Goal: Task Accomplishment & Management: Use online tool/utility

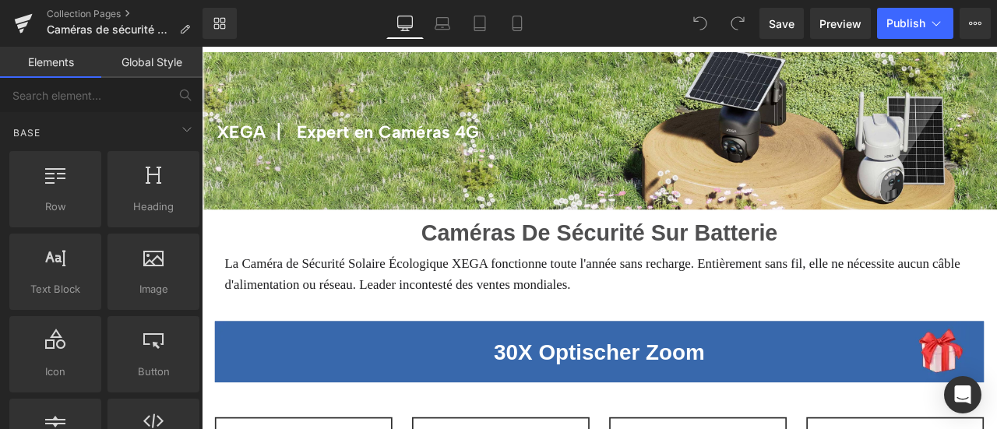
scroll to position [234, 0]
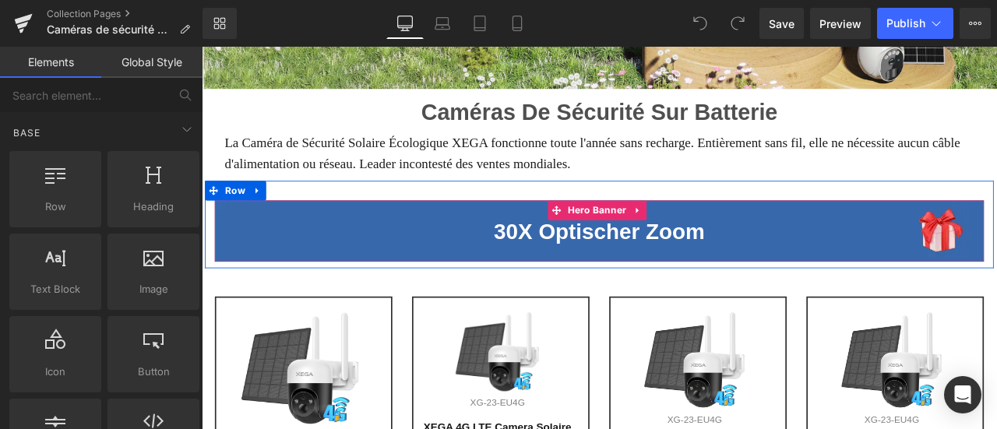
click at [590, 273] on span "30X Optischer Zoom" at bounding box center [673, 265] width 250 height 29
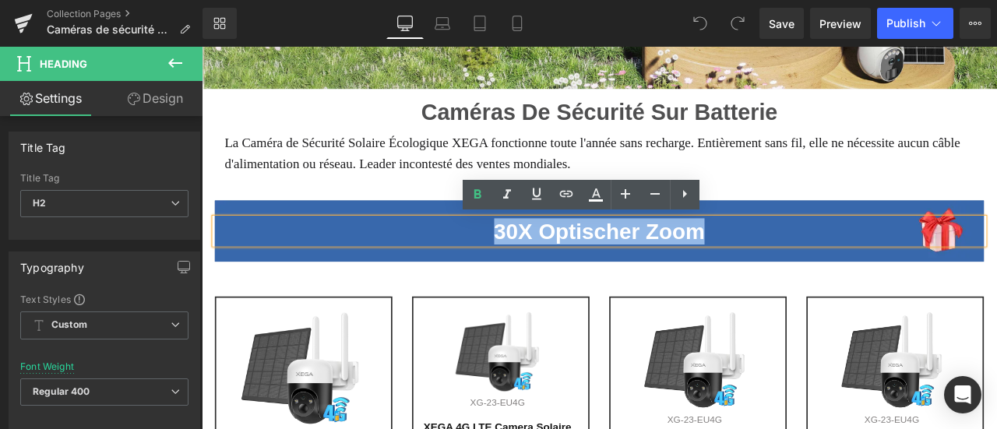
drag, startPoint x: 537, startPoint y: 264, endPoint x: 825, endPoint y: 262, distance: 288.2
click at [825, 262] on h2 "30X Optischer Zoom" at bounding box center [672, 265] width 911 height 31
paste div
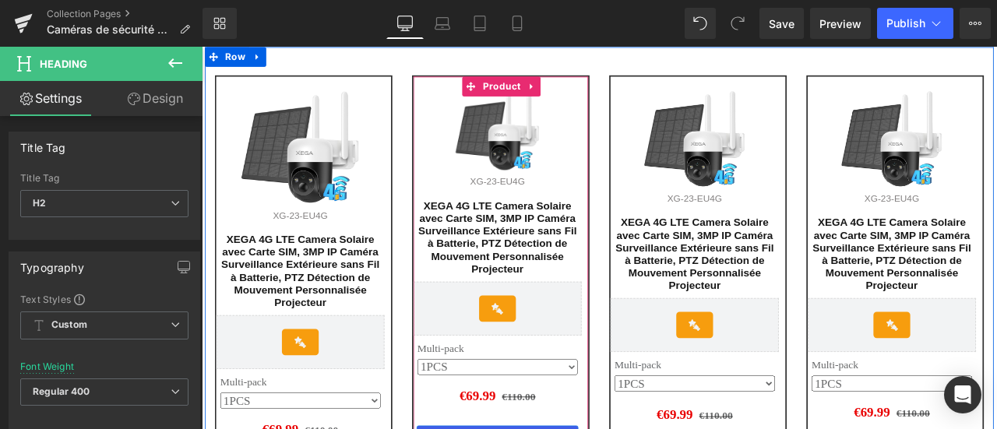
scroll to position [312, 0]
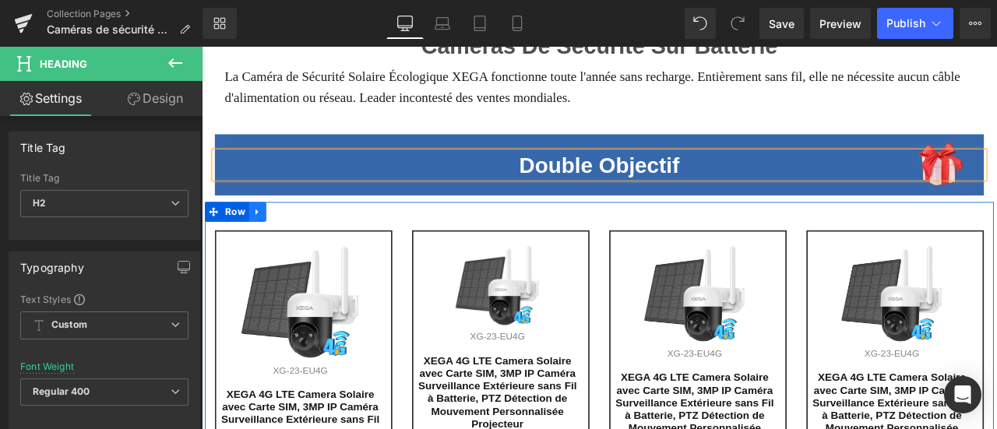
click at [264, 244] on icon at bounding box center [268, 244] width 11 height 12
click at [305, 246] on icon at bounding box center [308, 243] width 11 height 11
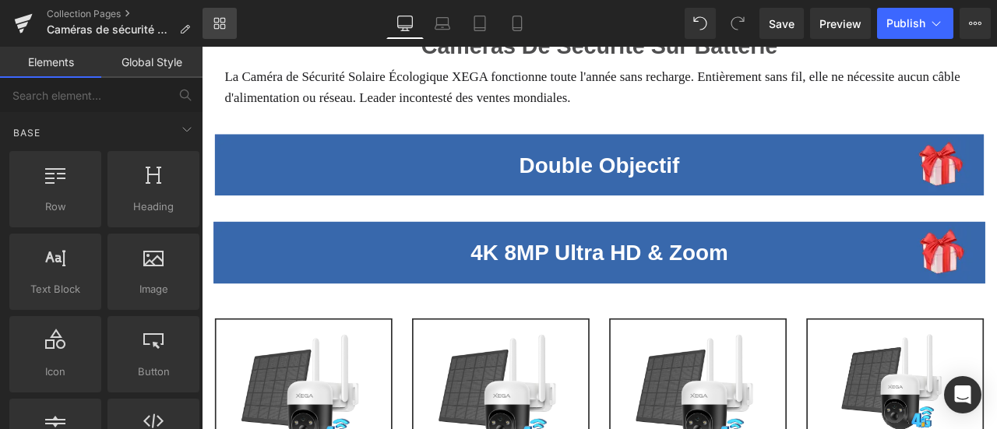
click at [227, 21] on link "Library" at bounding box center [220, 23] width 34 height 31
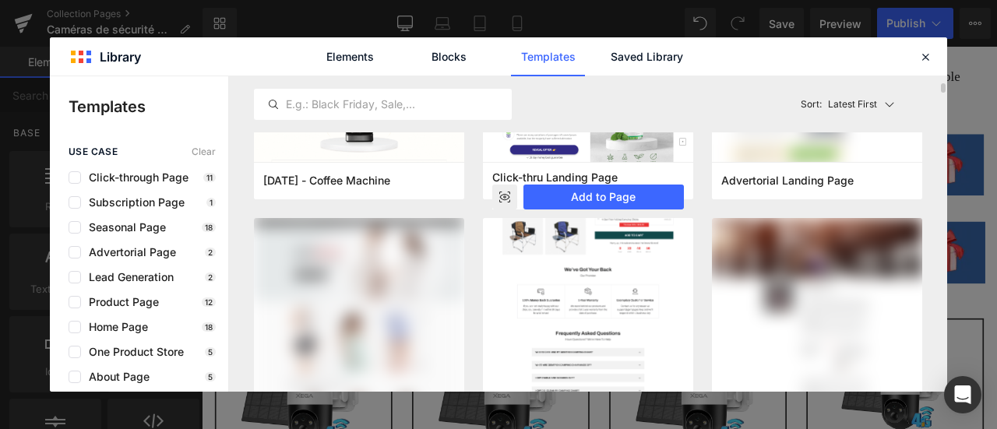
scroll to position [0, 0]
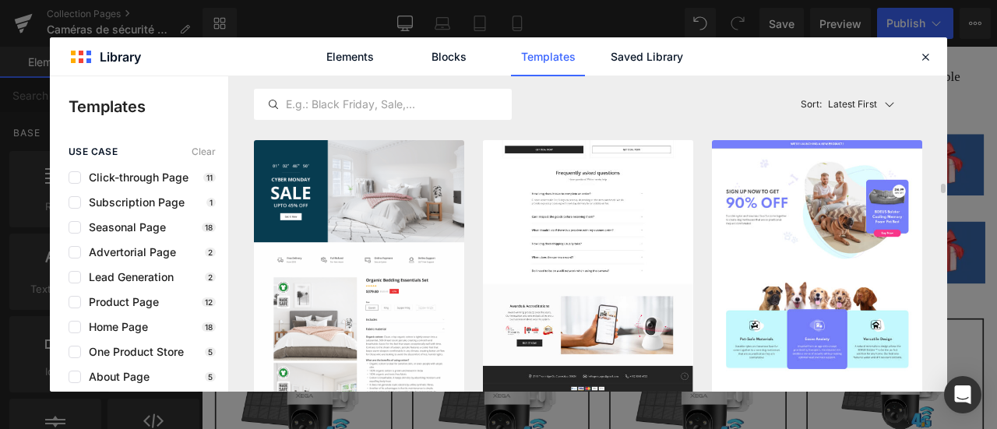
scroll to position [3661, 0]
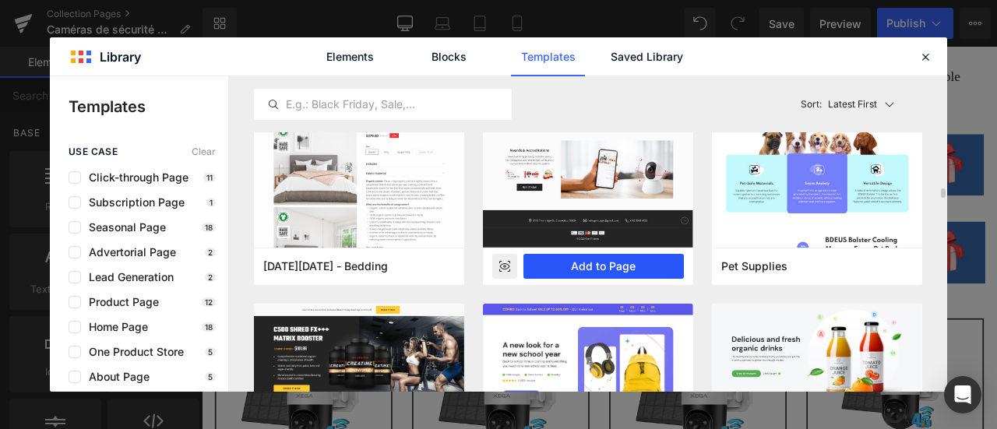
click at [608, 263] on button "Add to Page" at bounding box center [603, 266] width 160 height 25
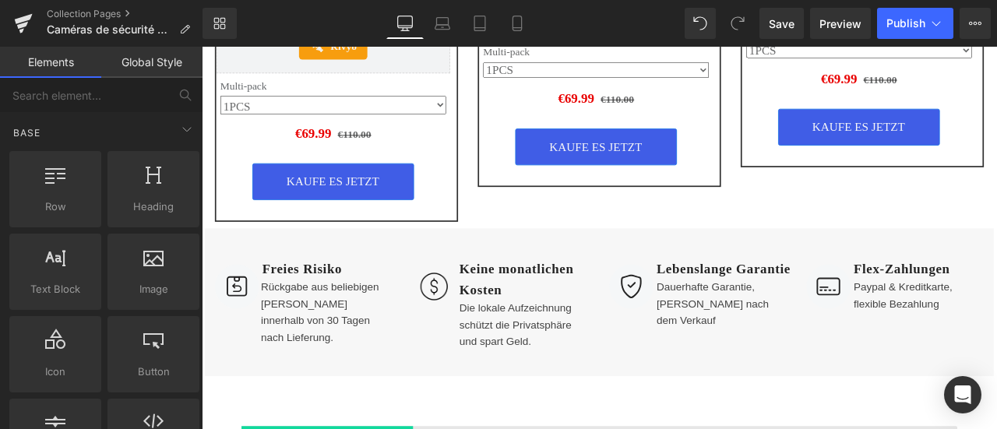
scroll to position [2381, 0]
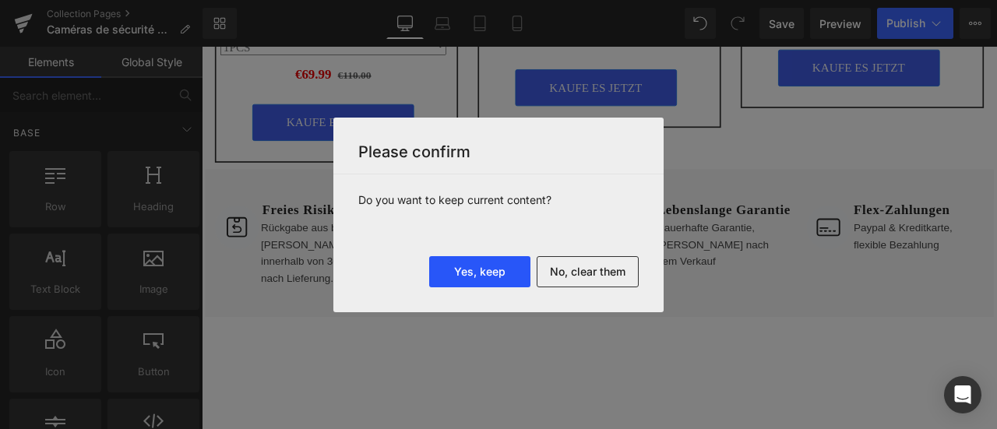
click at [502, 271] on button "Yes, keep" at bounding box center [479, 271] width 101 height 31
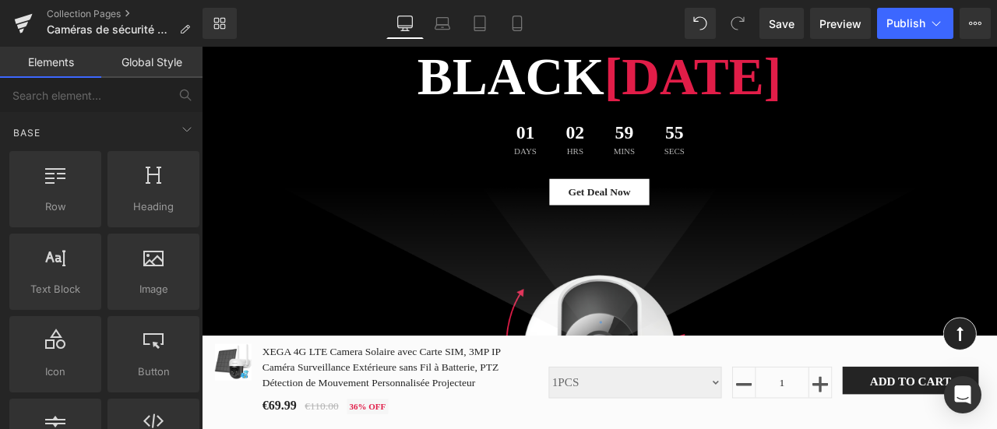
scroll to position [2849, 0]
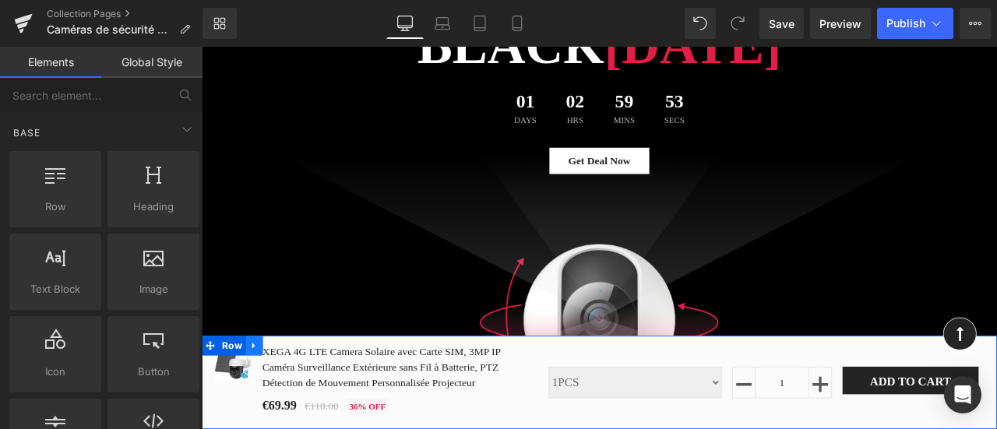
click at [266, 396] on icon at bounding box center [264, 402] width 11 height 12
click at [301, 396] on icon at bounding box center [304, 401] width 11 height 11
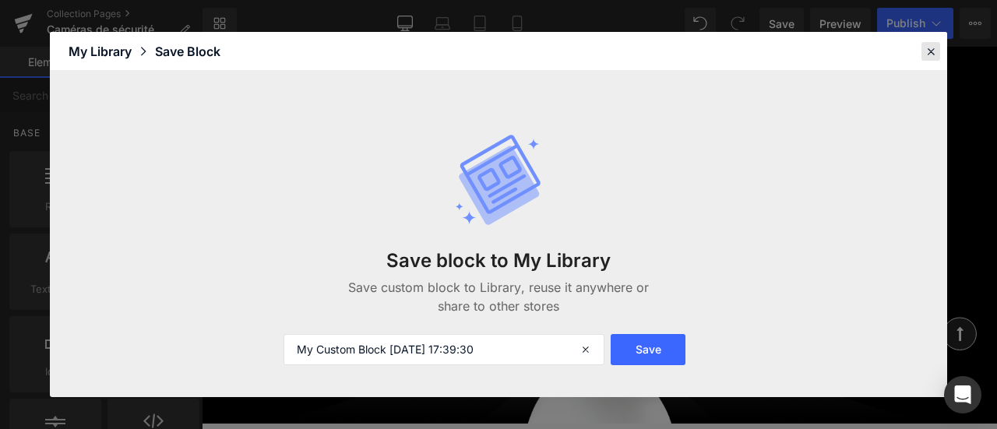
click at [934, 54] on icon at bounding box center [931, 51] width 14 height 14
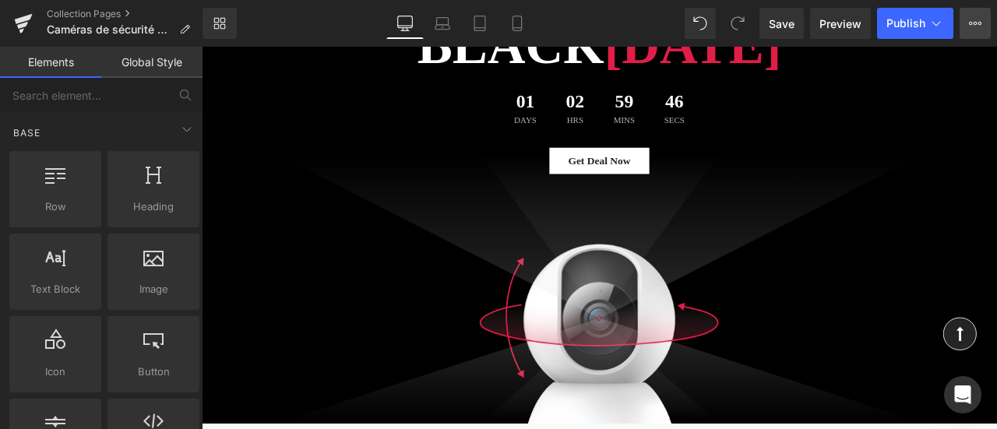
click at [971, 26] on icon at bounding box center [975, 23] width 12 height 12
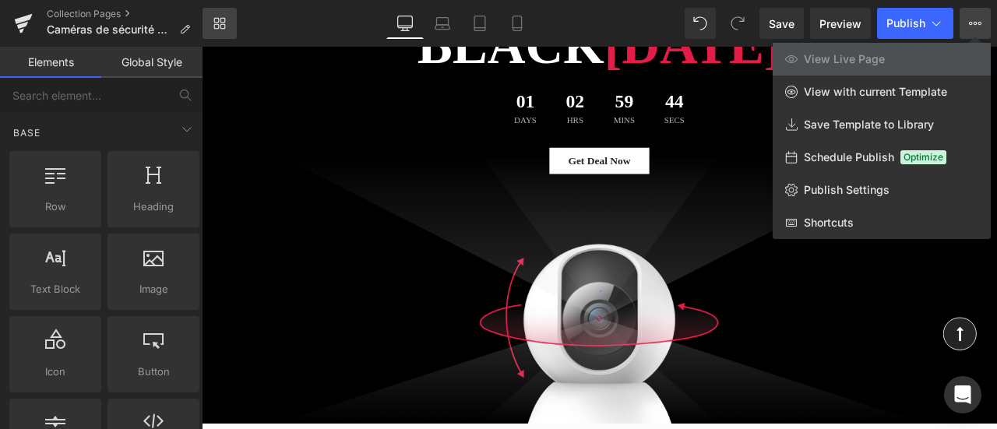
click at [222, 23] on icon at bounding box center [219, 23] width 12 height 12
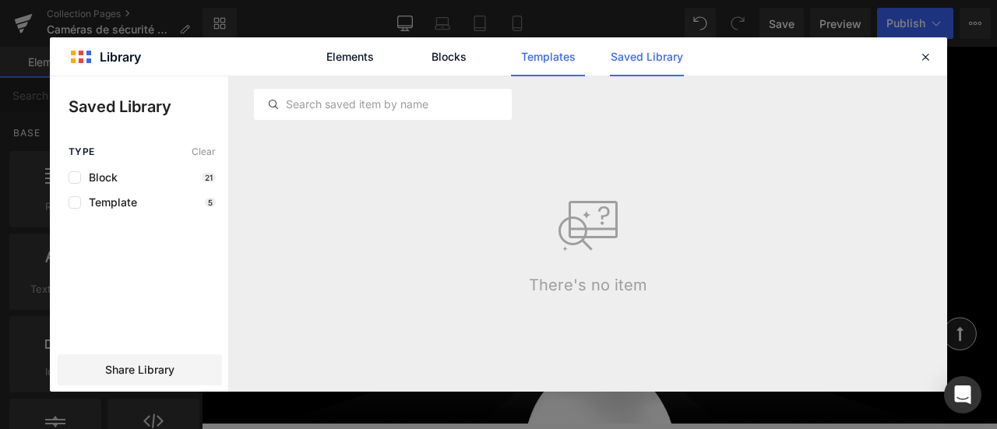
click at [555, 57] on link "Templates" at bounding box center [548, 56] width 74 height 39
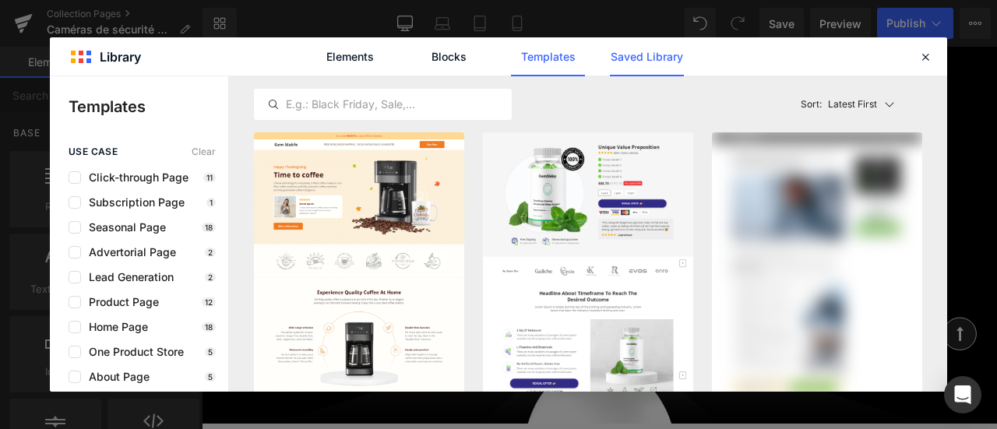
click at [667, 52] on link "Saved Library" at bounding box center [647, 56] width 74 height 39
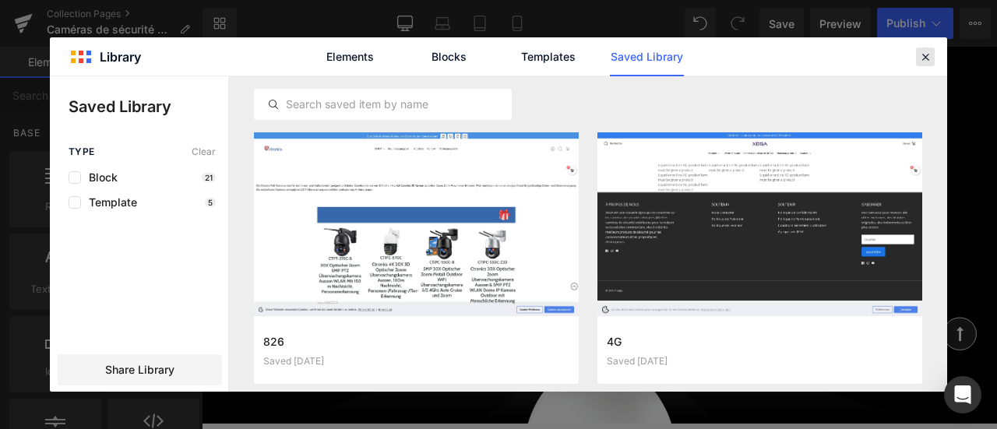
click at [927, 56] on icon at bounding box center [925, 57] width 14 height 14
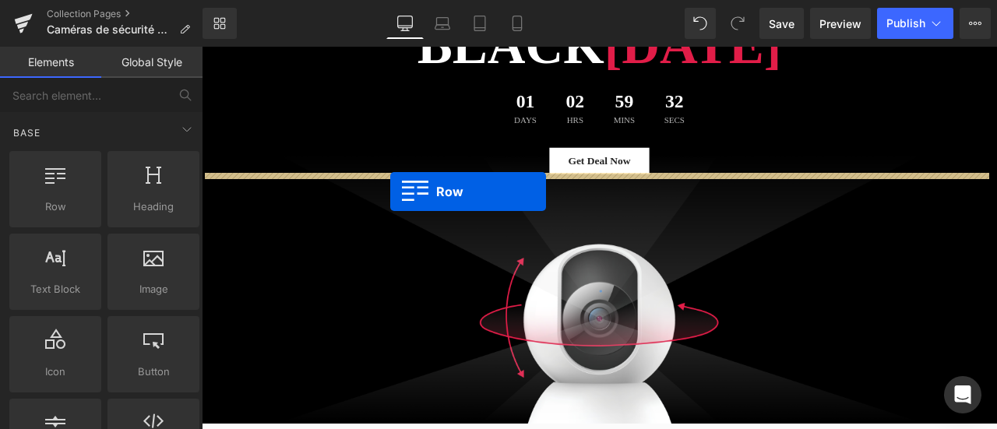
drag, startPoint x: 1080, startPoint y: 376, endPoint x: 425, endPoint y: 219, distance: 673.0
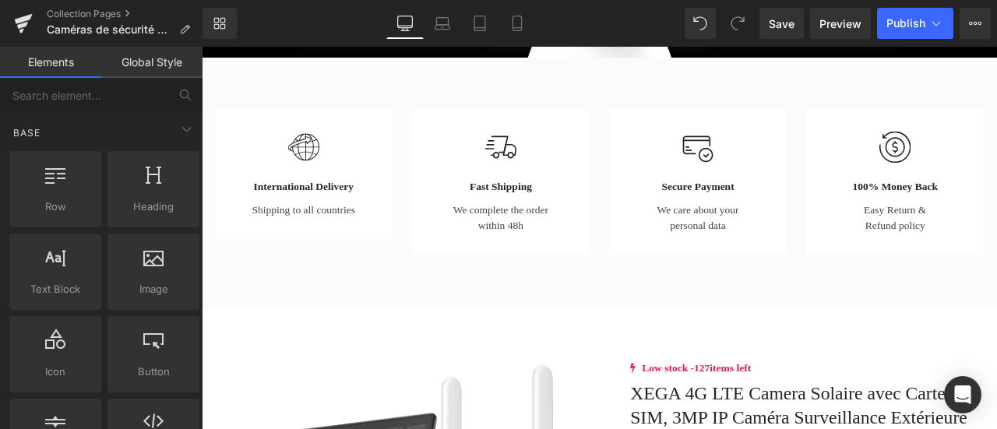
scroll to position [3005, 0]
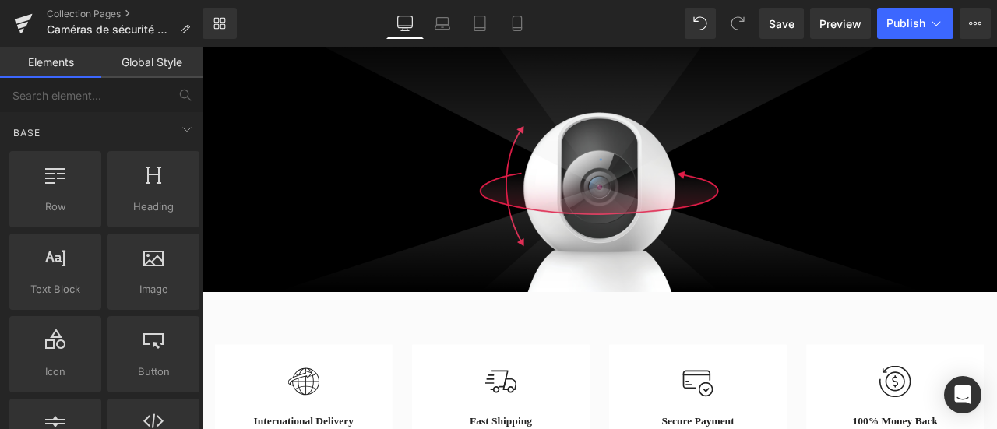
click at [689, 220] on div at bounding box center [673, 63] width 943 height 550
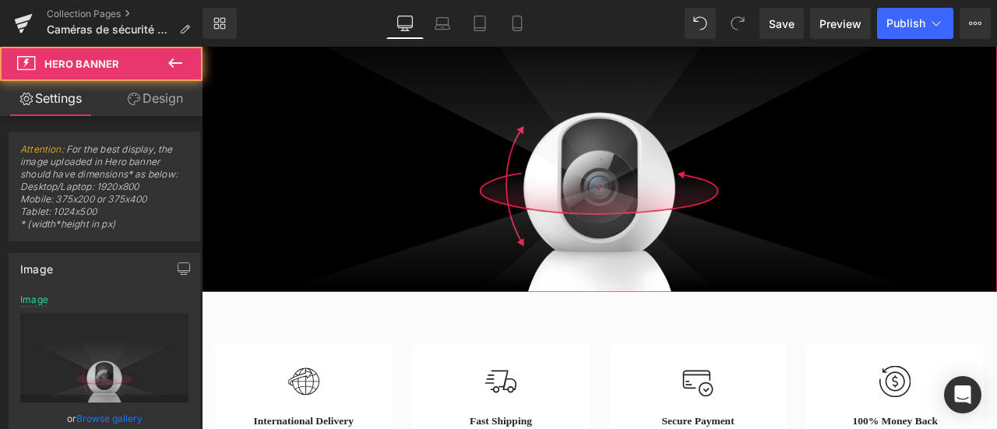
click at [720, 243] on div at bounding box center [673, 63] width 943 height 550
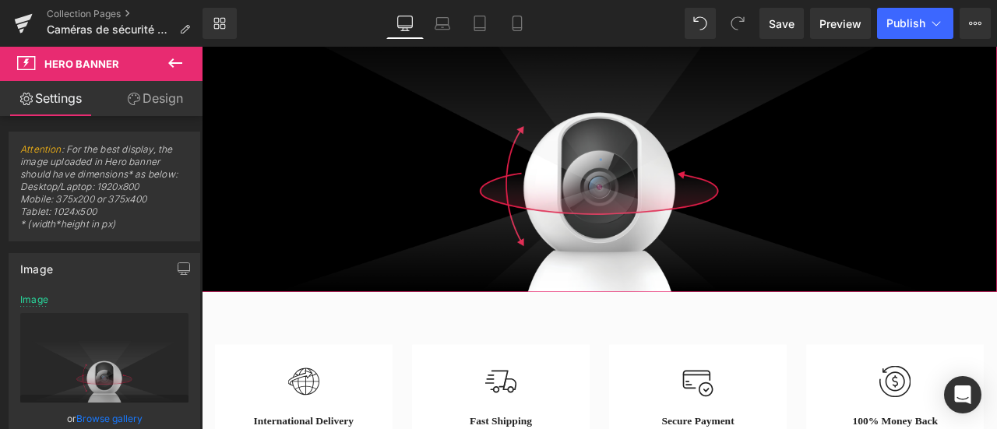
scroll to position [2771, 0]
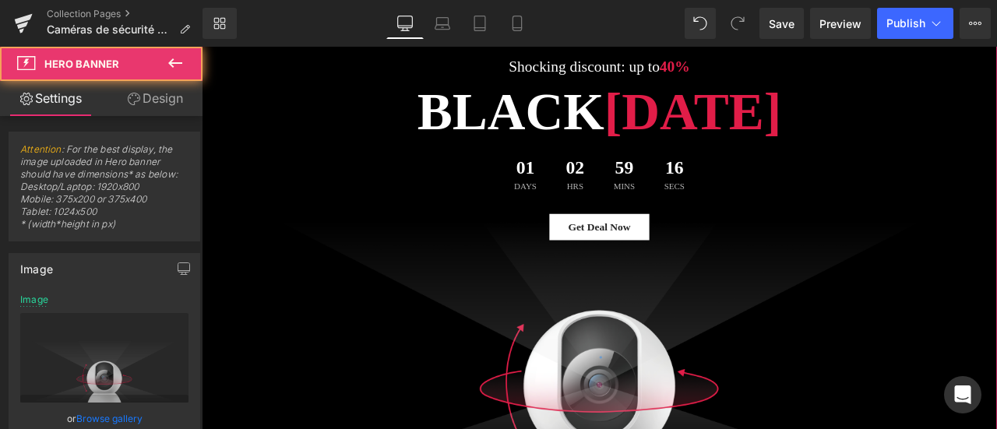
click at [707, 428] on div at bounding box center [673, 297] width 943 height 550
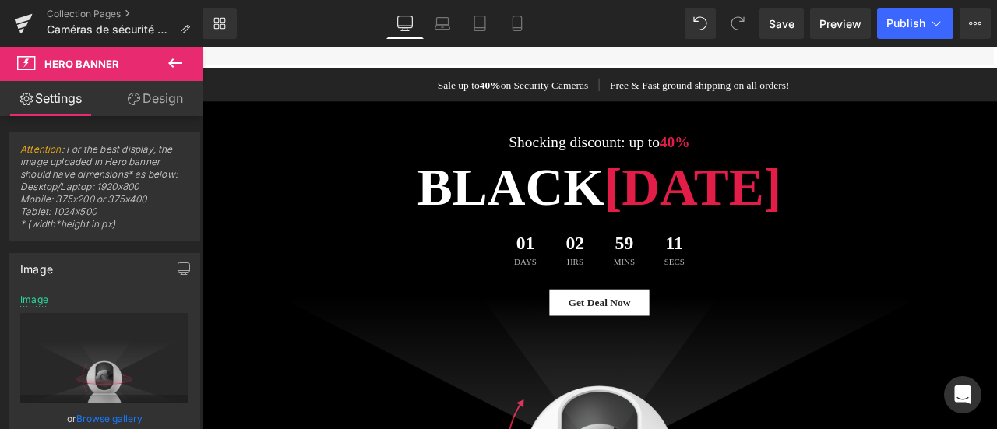
scroll to position [2615, 0]
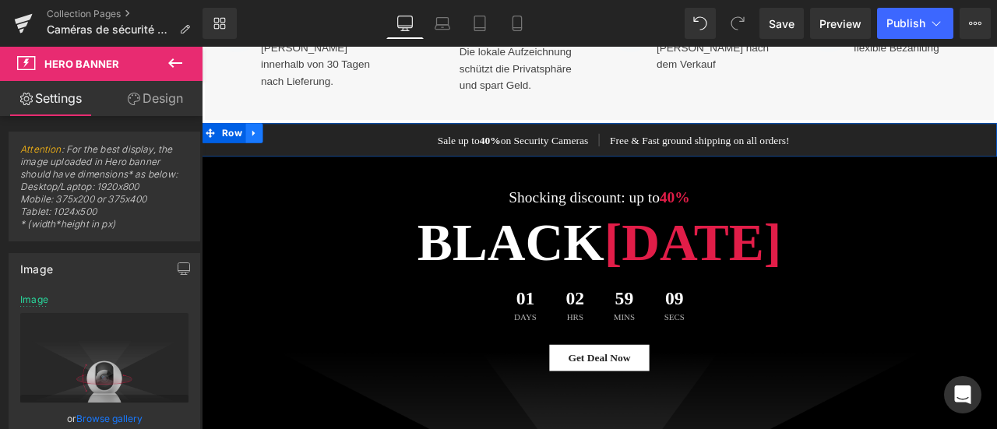
click at [262, 143] on icon at bounding box center [264, 149] width 11 height 12
click at [299, 144] on icon at bounding box center [304, 149] width 11 height 11
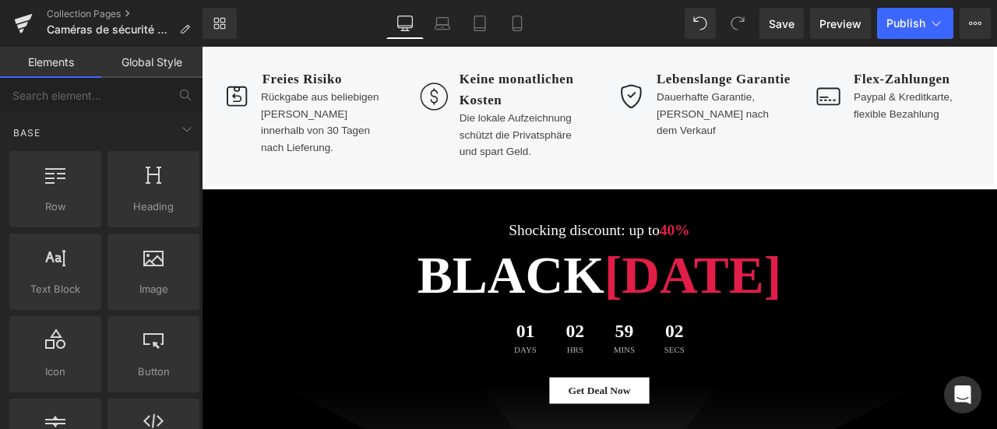
scroll to position [2459, 0]
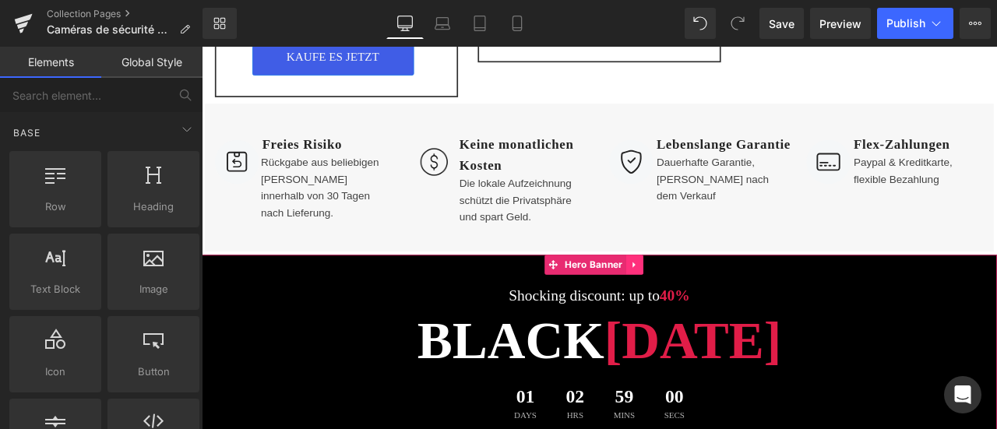
click at [713, 301] on icon at bounding box center [714, 304] width 3 height 7
click at [729, 300] on icon at bounding box center [725, 305] width 11 height 11
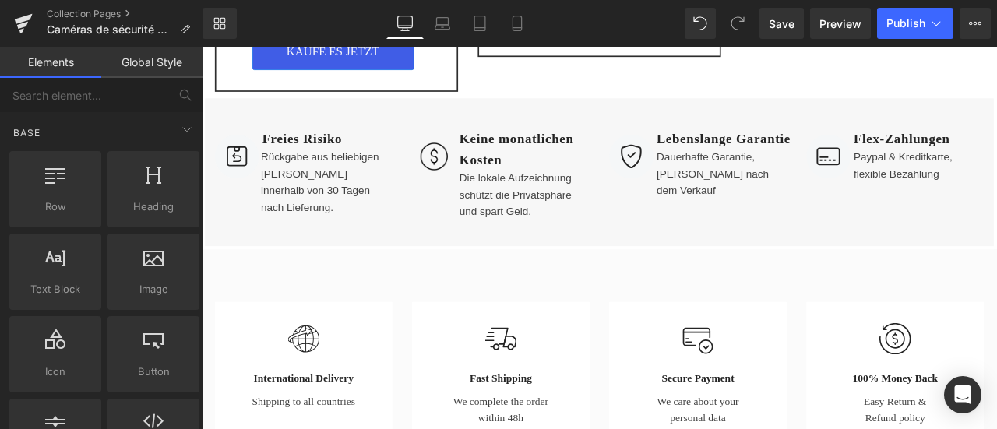
scroll to position [2537, 0]
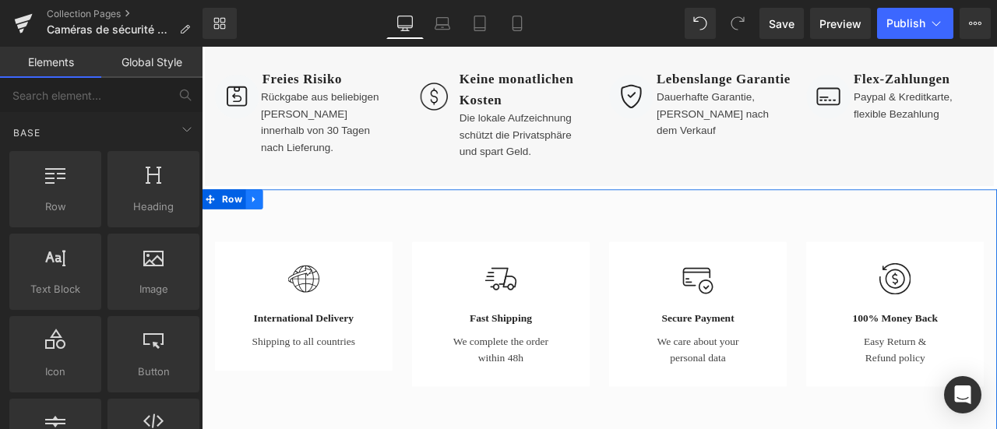
click at [260, 222] on icon at bounding box center [264, 227] width 11 height 12
click at [299, 222] on icon at bounding box center [304, 227] width 11 height 11
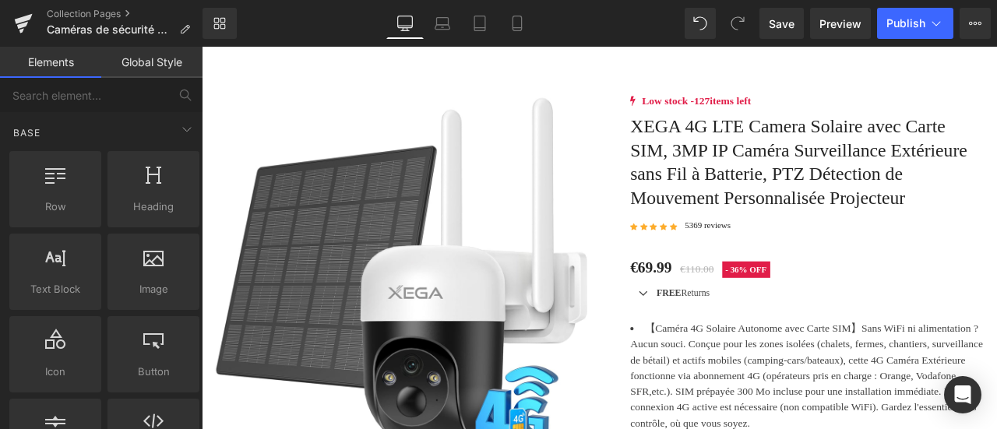
scroll to position [2615, 0]
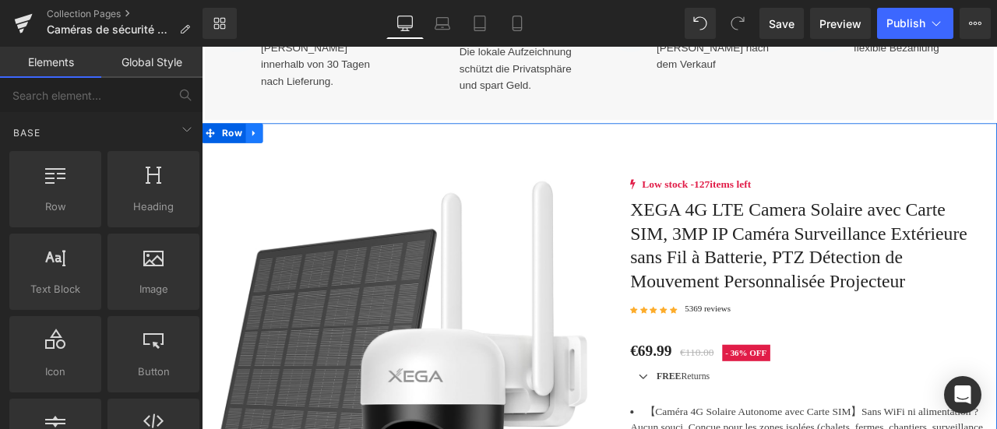
click at [259, 144] on icon at bounding box center [264, 149] width 11 height 12
click at [299, 144] on icon at bounding box center [304, 149] width 11 height 11
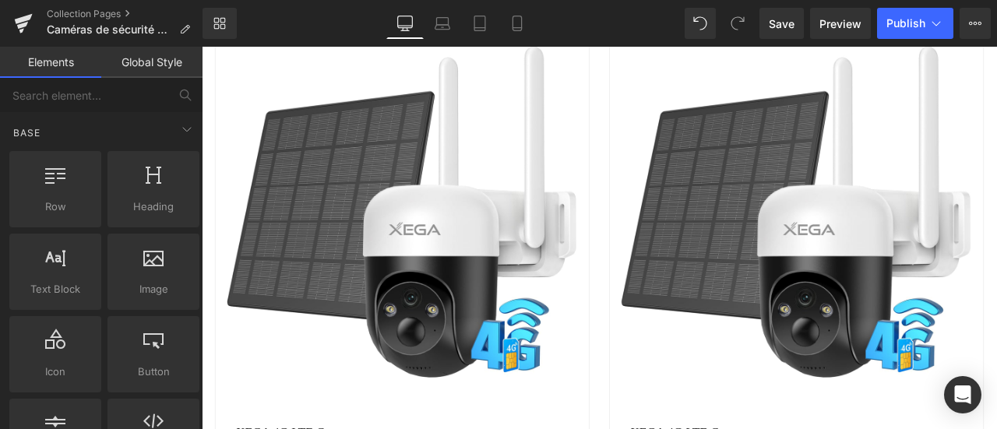
scroll to position [5341, 0]
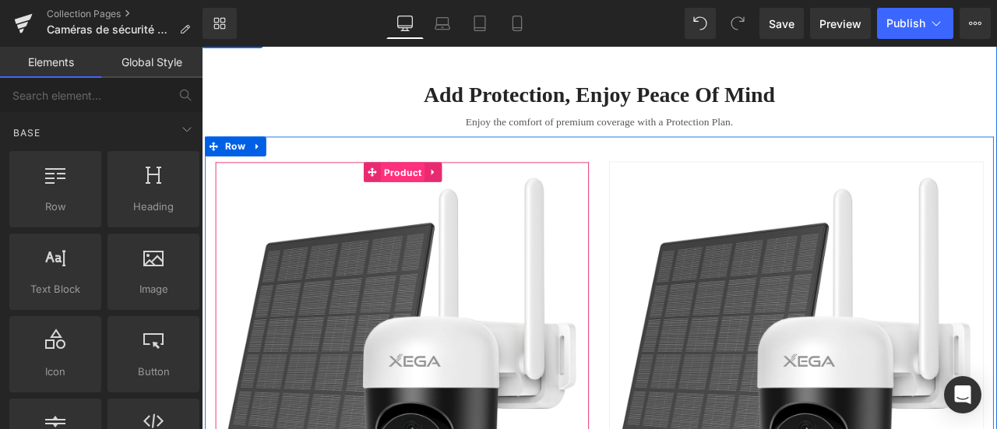
click at [420, 208] on span "Product" at bounding box center [440, 196] width 52 height 23
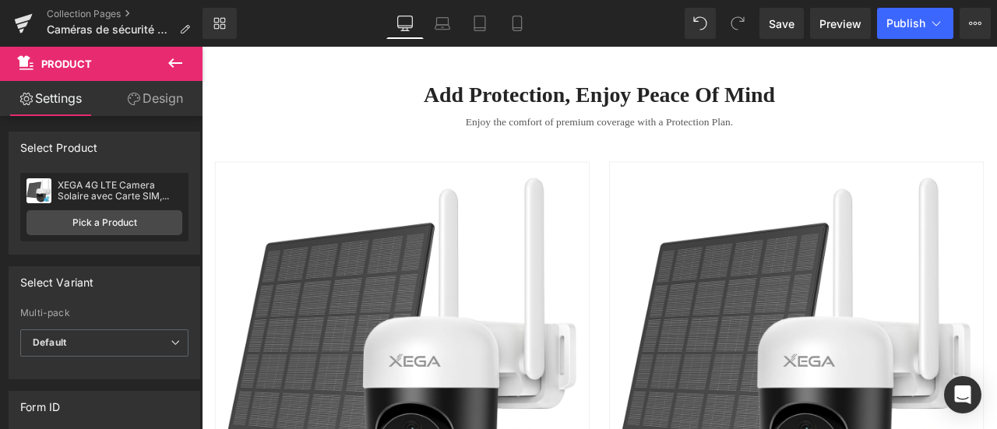
click at [174, 66] on icon at bounding box center [175, 63] width 19 height 19
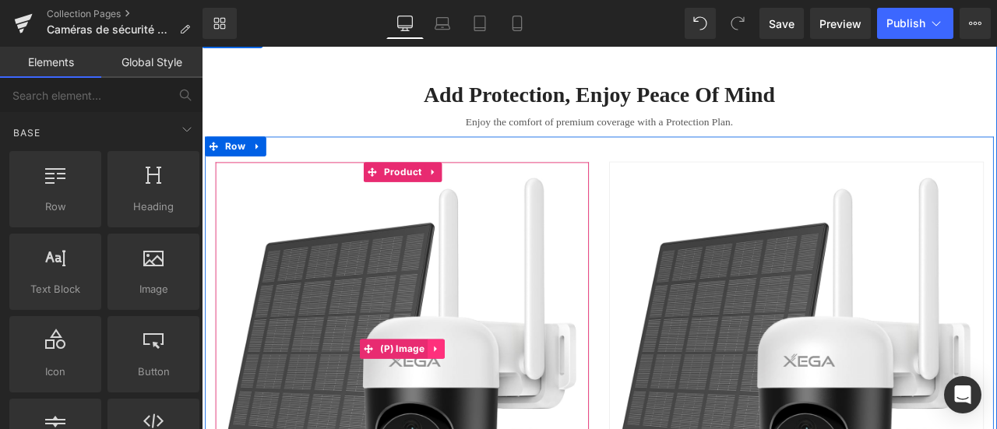
click at [475, 411] on icon at bounding box center [479, 406] width 11 height 12
click at [485, 411] on icon at bounding box center [490, 405] width 11 height 11
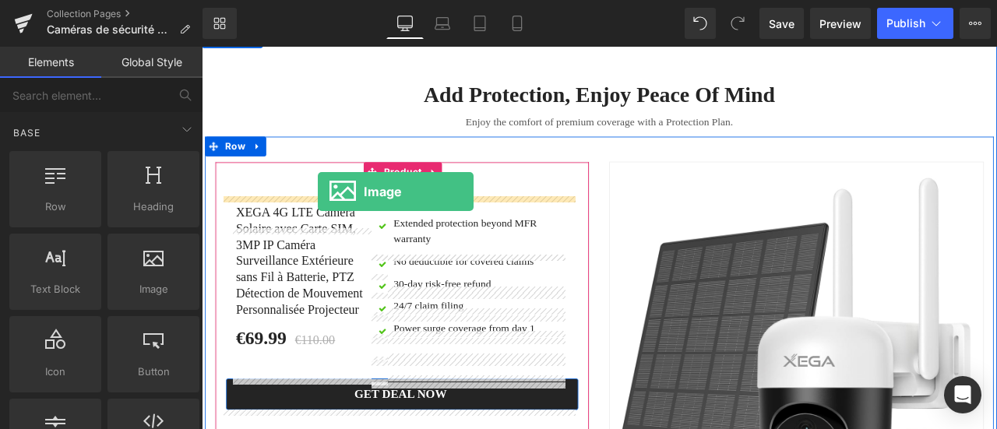
drag, startPoint x: 381, startPoint y: 314, endPoint x: 340, endPoint y: 219, distance: 103.6
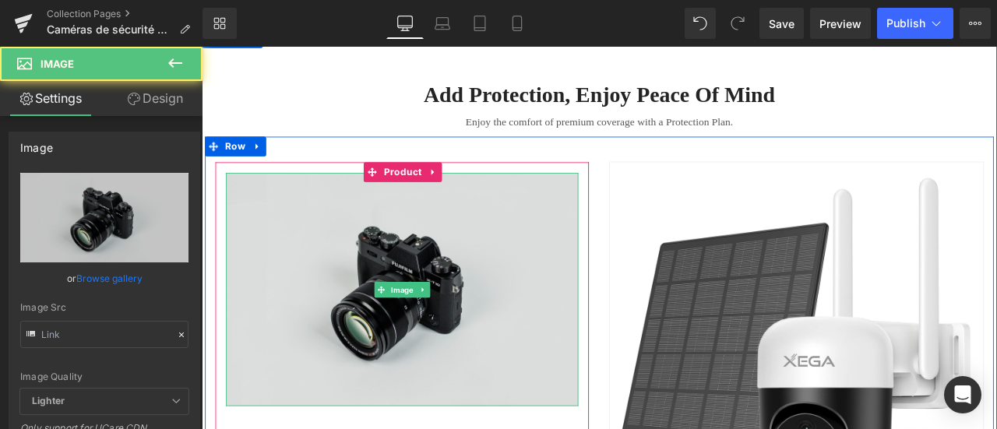
click at [314, 360] on img at bounding box center [440, 334] width 418 height 277
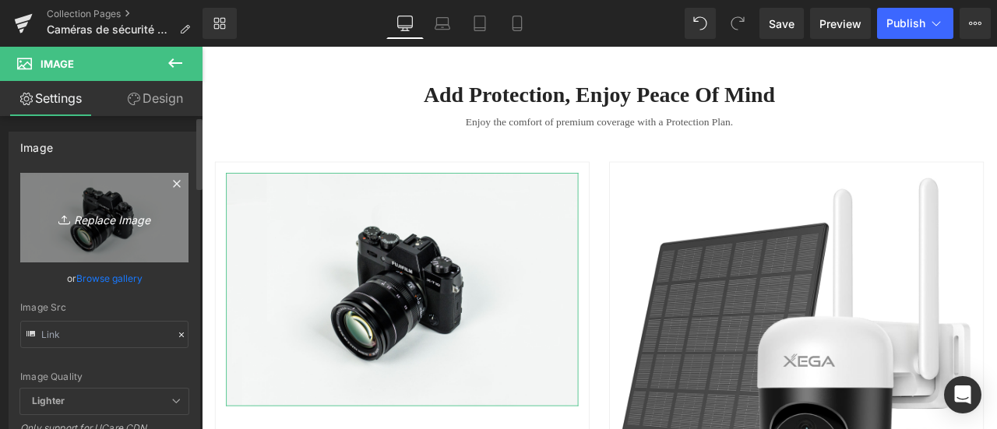
click at [84, 216] on icon "Replace Image" at bounding box center [104, 217] width 125 height 19
type input "C:\fakepath\XG-01 (2).png"
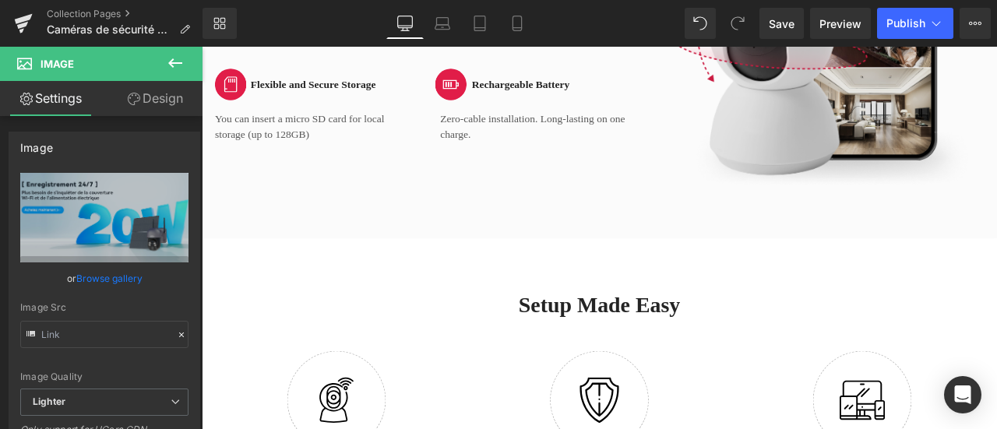
scroll to position [3394, 0]
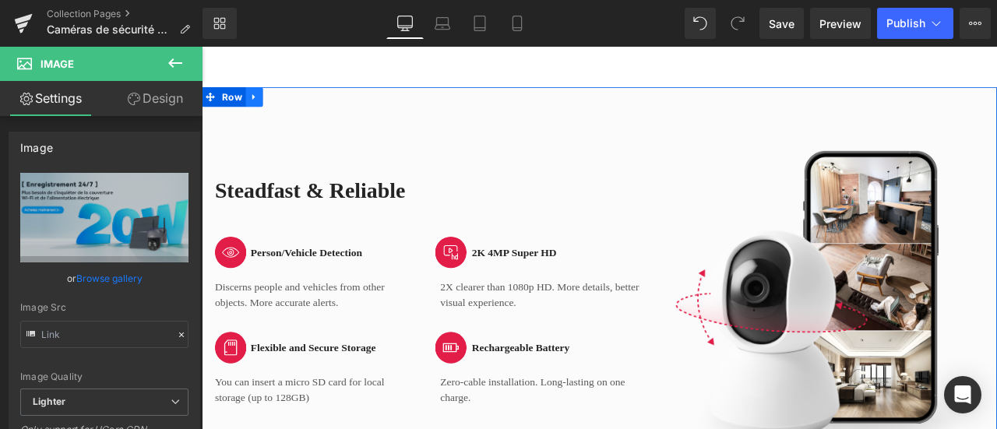
click at [259, 112] on icon at bounding box center [264, 106] width 11 height 12
click at [299, 111] on icon at bounding box center [304, 105] width 11 height 11
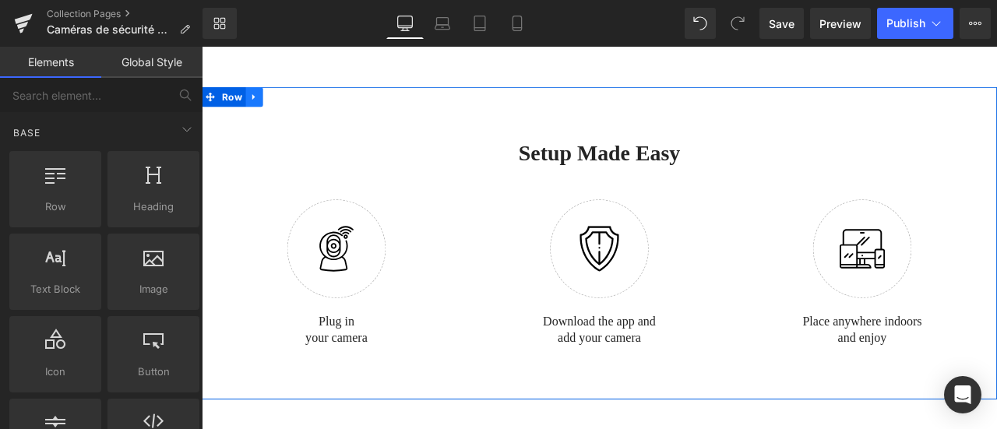
click at [262, 110] on icon at bounding box center [263, 106] width 3 height 7
click at [299, 111] on icon at bounding box center [304, 105] width 11 height 11
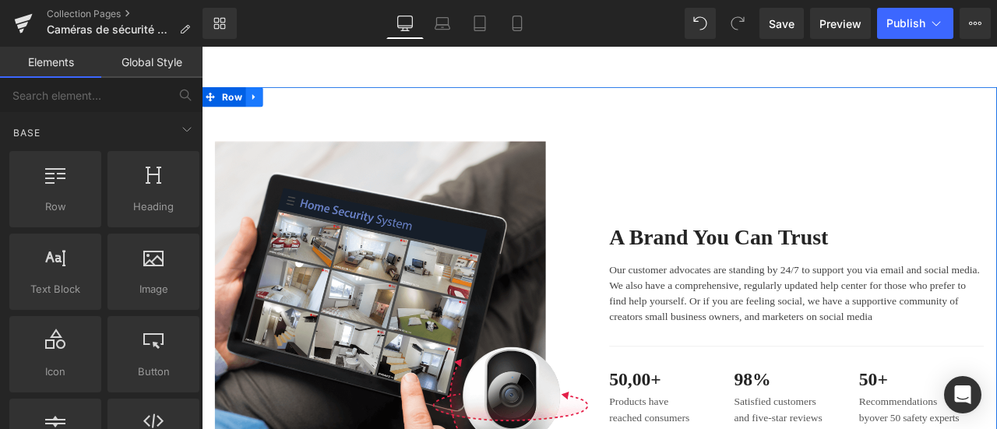
click at [259, 112] on icon at bounding box center [264, 106] width 11 height 12
click at [299, 111] on icon at bounding box center [304, 105] width 11 height 11
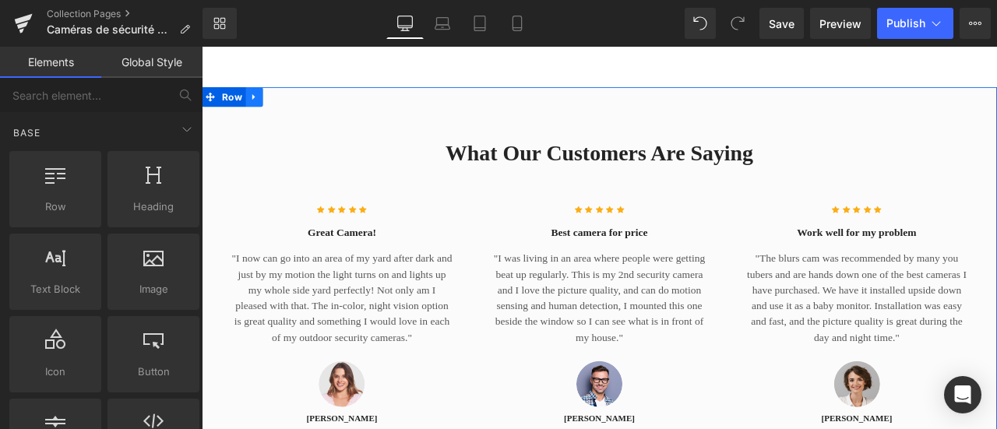
click at [263, 118] on link at bounding box center [264, 105] width 20 height 23
click at [299, 111] on icon at bounding box center [304, 105] width 11 height 11
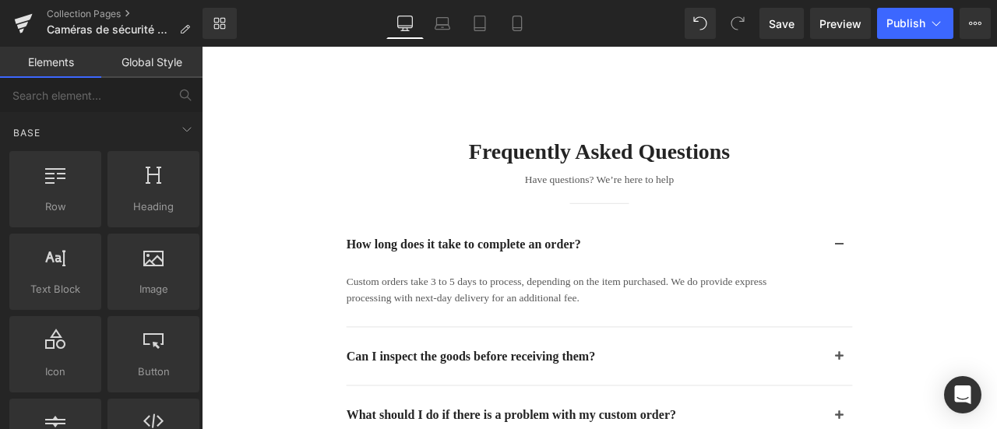
scroll to position [4251, 0]
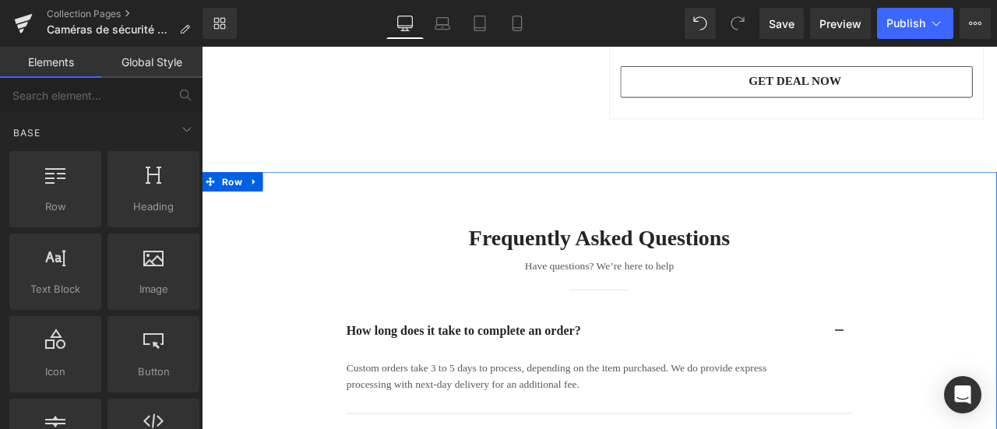
click at [263, 219] on link at bounding box center [264, 207] width 20 height 23
click at [299, 213] on icon at bounding box center [304, 207] width 11 height 11
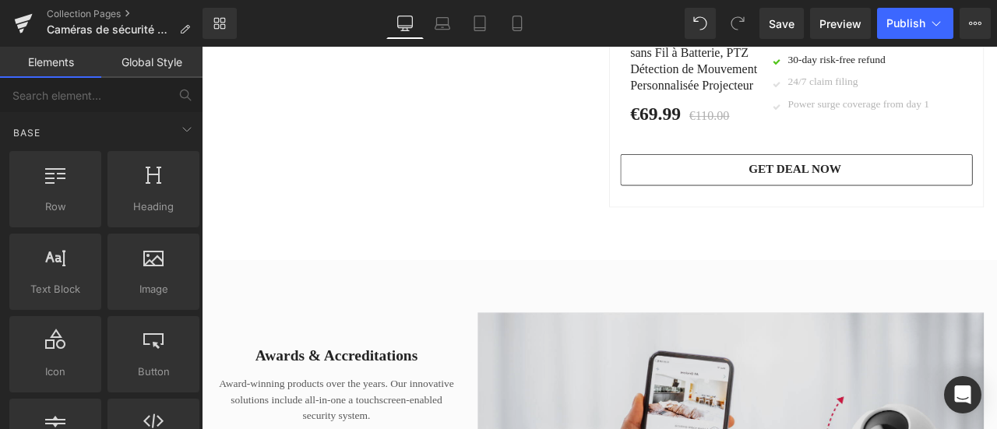
scroll to position [4407, 0]
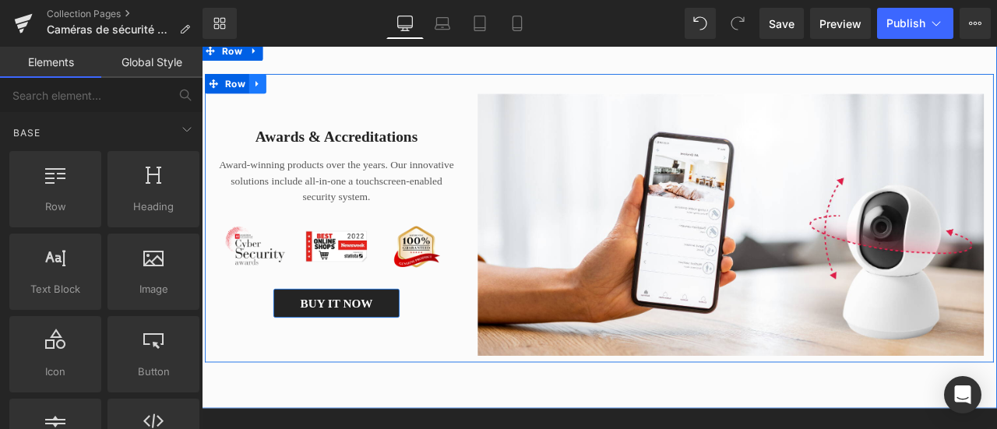
click at [264, 97] on icon at bounding box center [268, 91] width 11 height 12
click at [287, 102] on link at bounding box center [288, 90] width 20 height 23
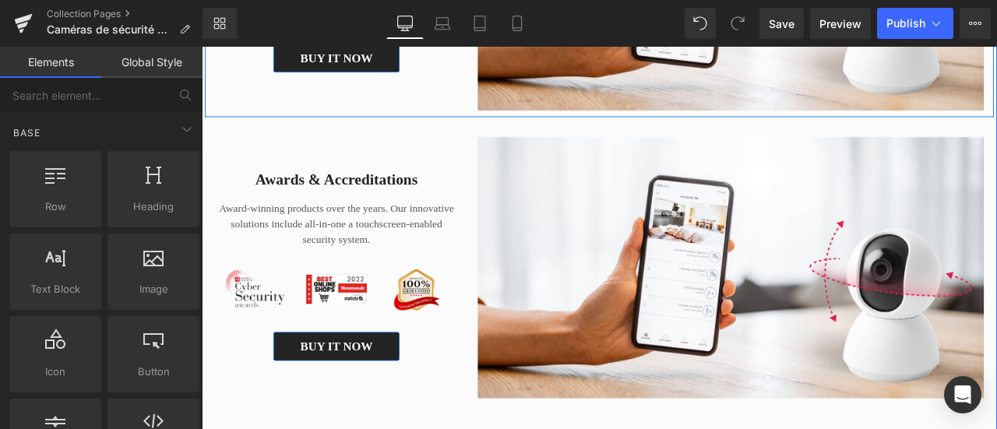
scroll to position [4766, 0]
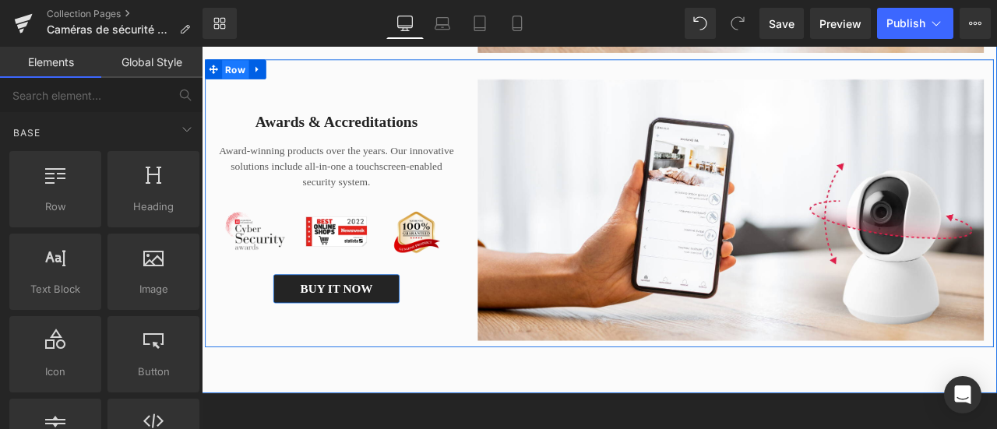
click at [240, 86] on span "Row" at bounding box center [242, 73] width 32 height 23
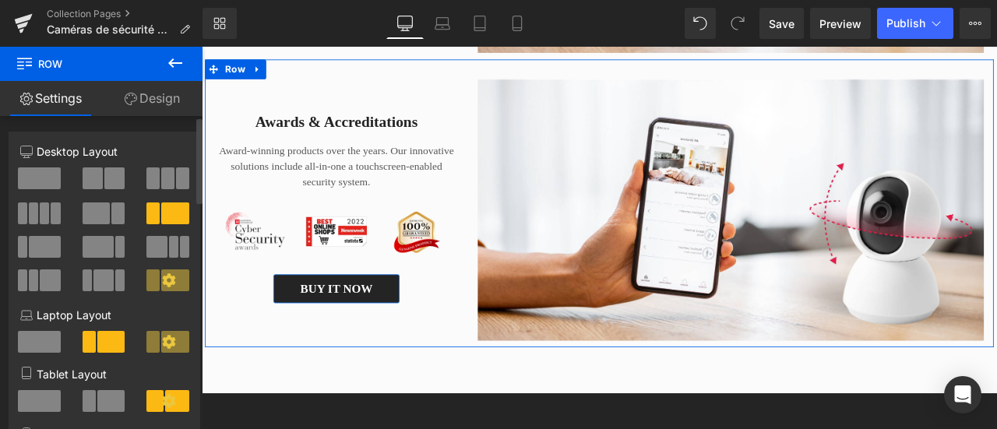
click at [111, 214] on span at bounding box center [117, 214] width 13 height 22
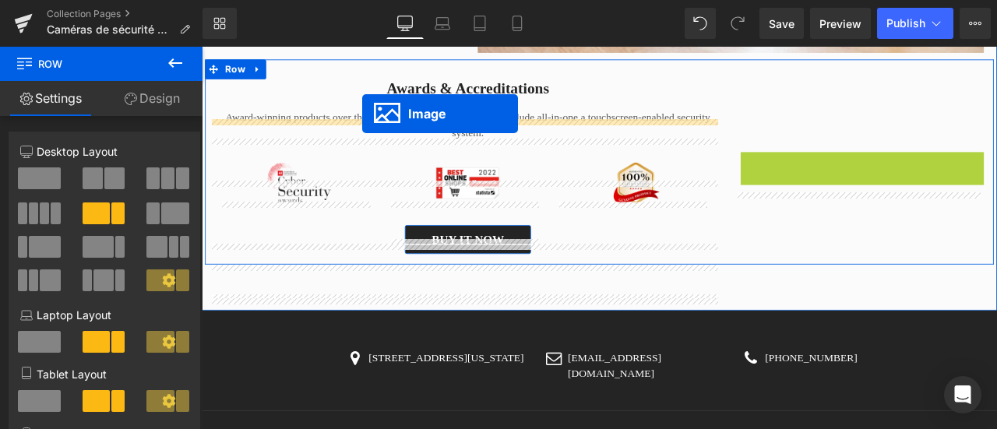
drag, startPoint x: 973, startPoint y: 238, endPoint x: 392, endPoint y: 127, distance: 591.7
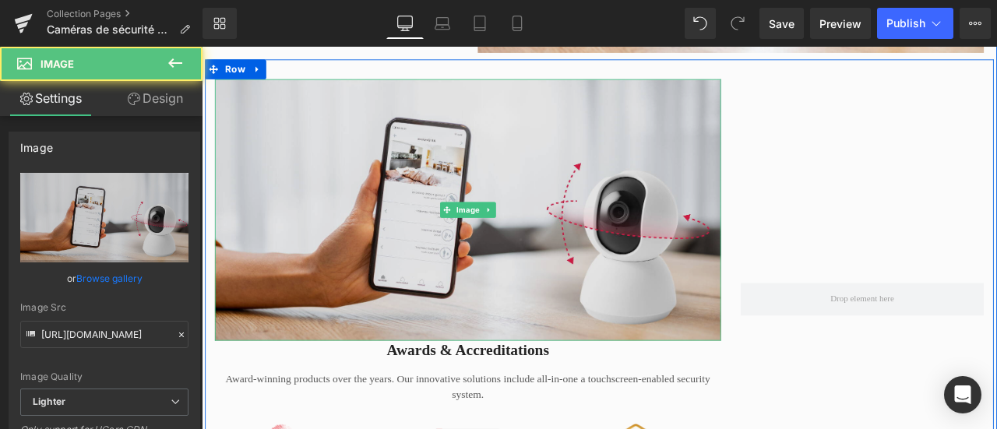
scroll to position [4844, 0]
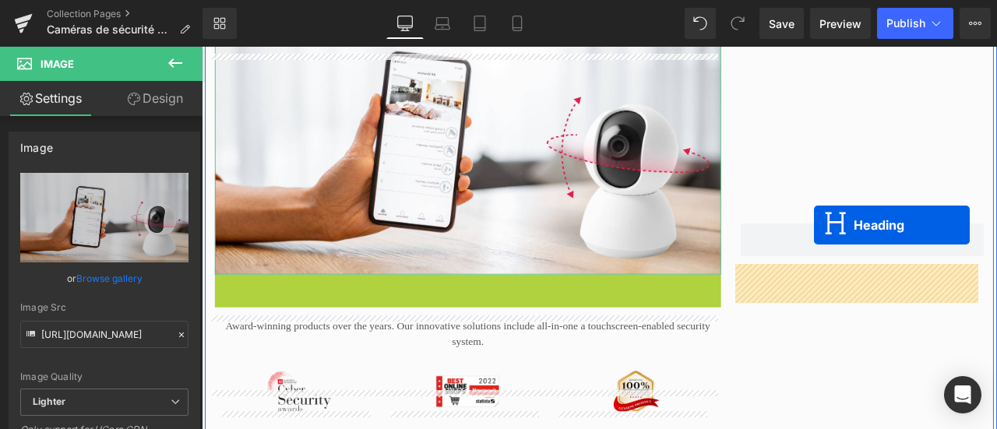
drag, startPoint x: 470, startPoint y: 376, endPoint x: 927, endPoint y: 258, distance: 472.3
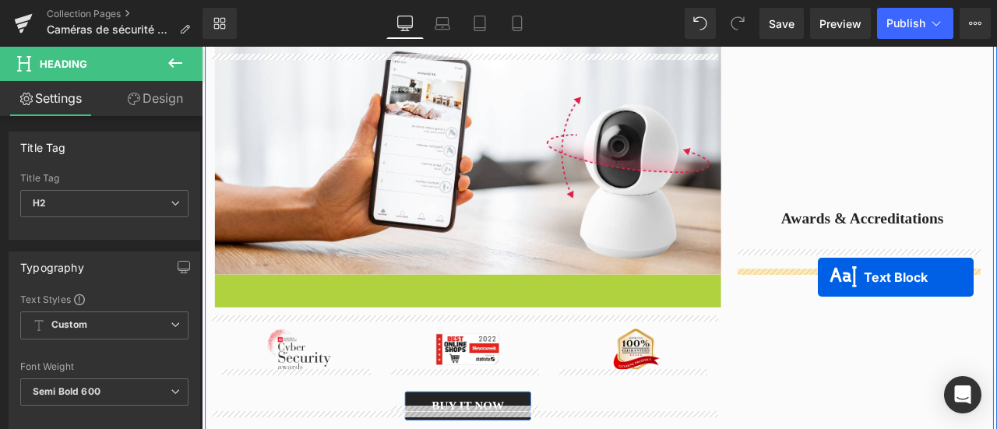
drag, startPoint x: 471, startPoint y: 389, endPoint x: 932, endPoint y: 320, distance: 465.6
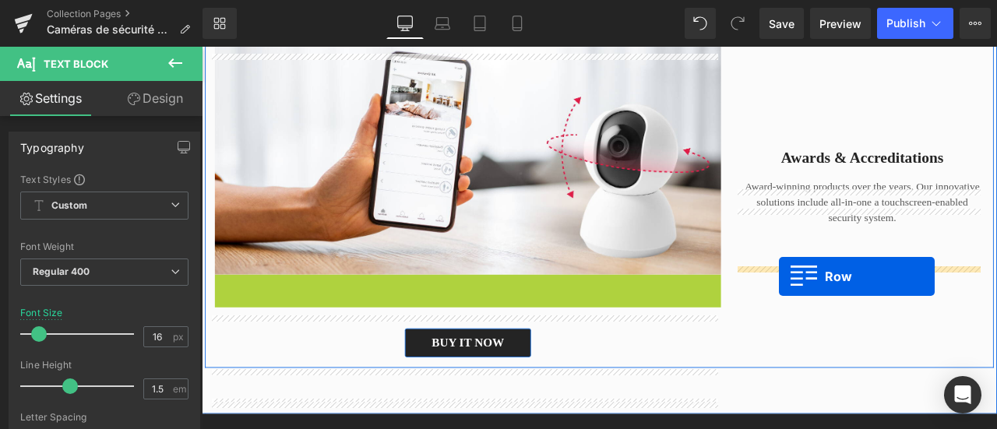
drag, startPoint x: 237, startPoint y: 386, endPoint x: 886, endPoint y: 319, distance: 652.3
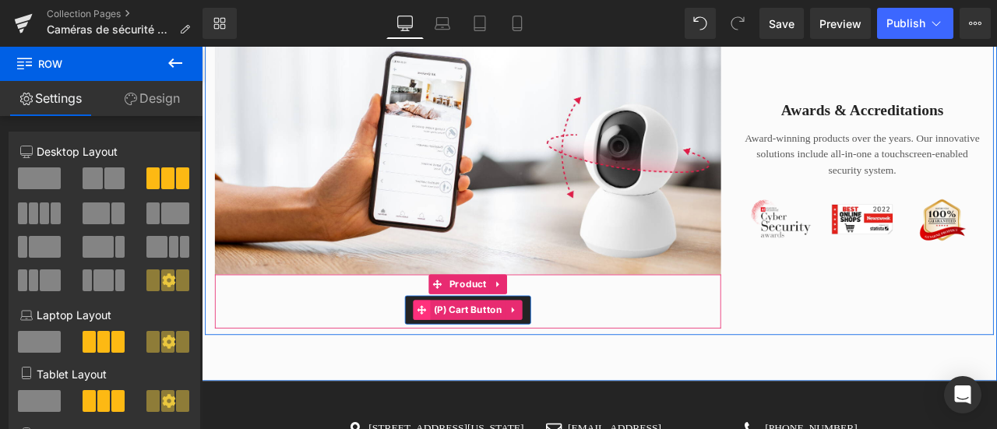
click at [453, 371] on span at bounding box center [463, 358] width 20 height 23
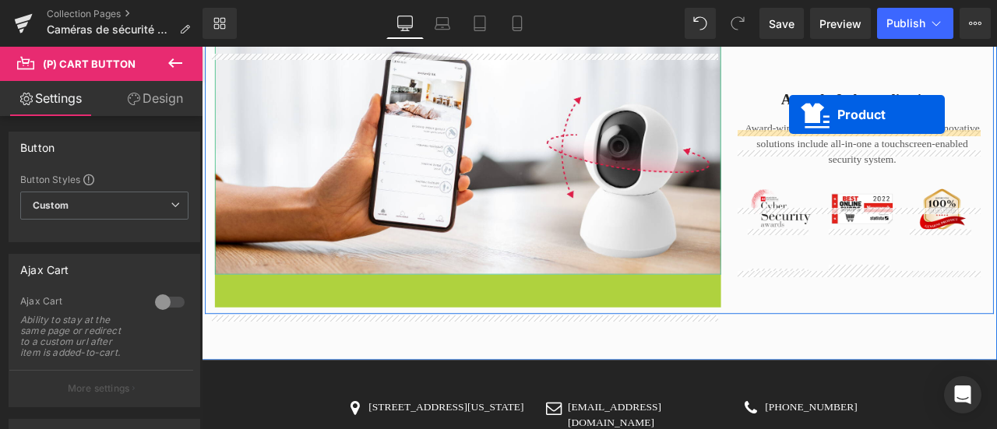
drag, startPoint x: 502, startPoint y: 370, endPoint x: 897, endPoint y: 127, distance: 464.4
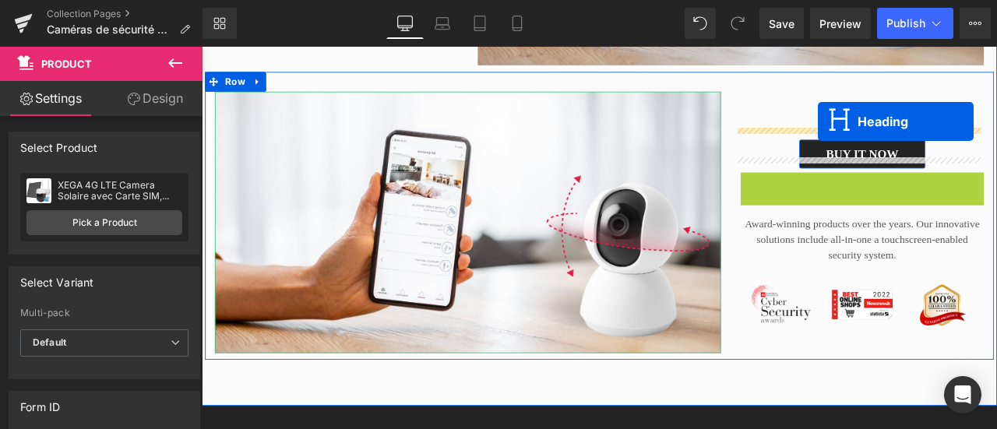
scroll to position [4703, 0]
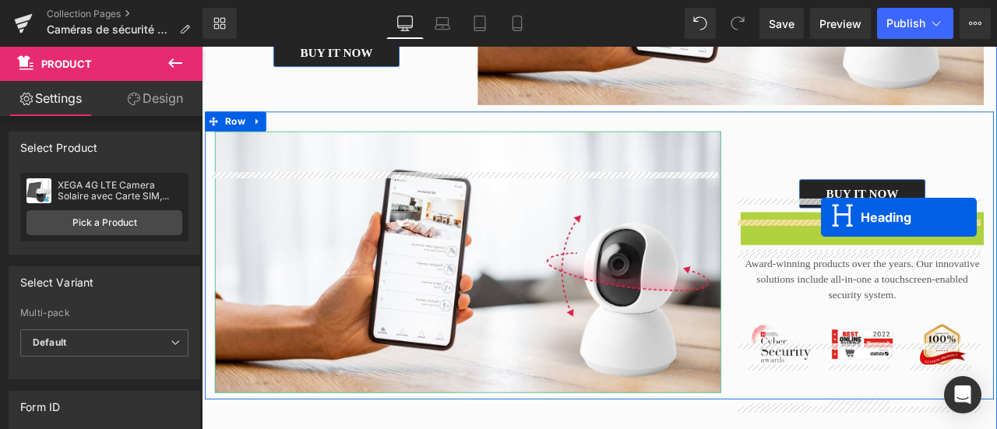
drag, startPoint x: 942, startPoint y: 171, endPoint x: 936, endPoint y: 248, distance: 78.1
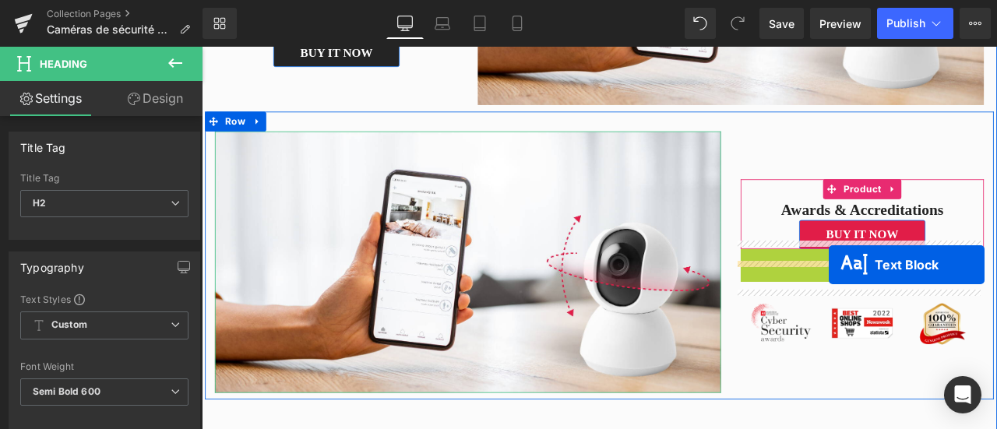
drag, startPoint x: 939, startPoint y: 353, endPoint x: 945, endPoint y: 305, distance: 47.9
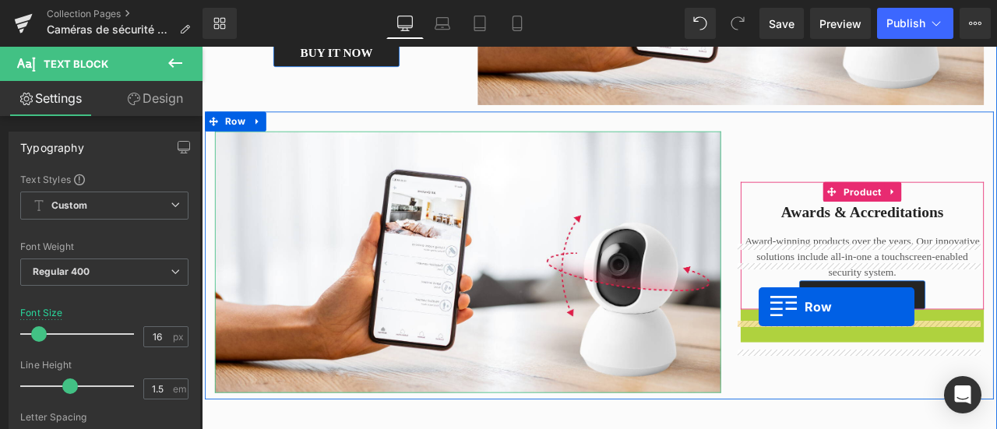
drag, startPoint x: 846, startPoint y: 400, endPoint x: 862, endPoint y: 355, distance: 47.1
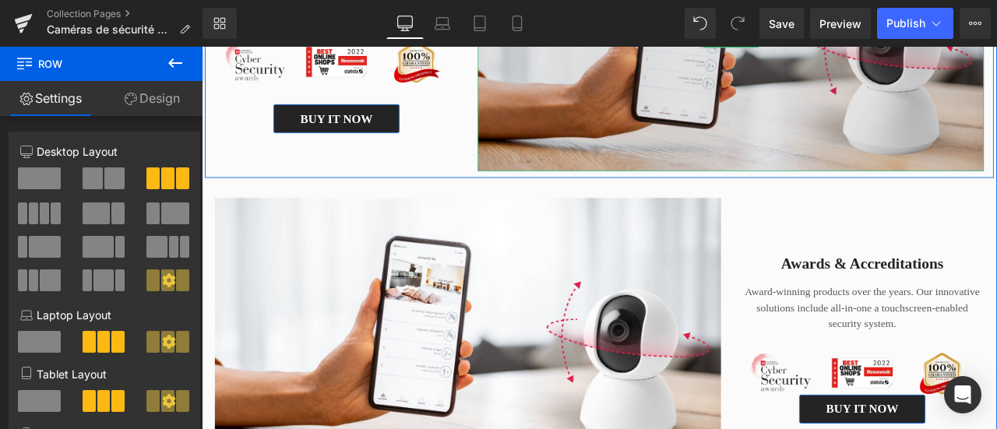
scroll to position [4392, 0]
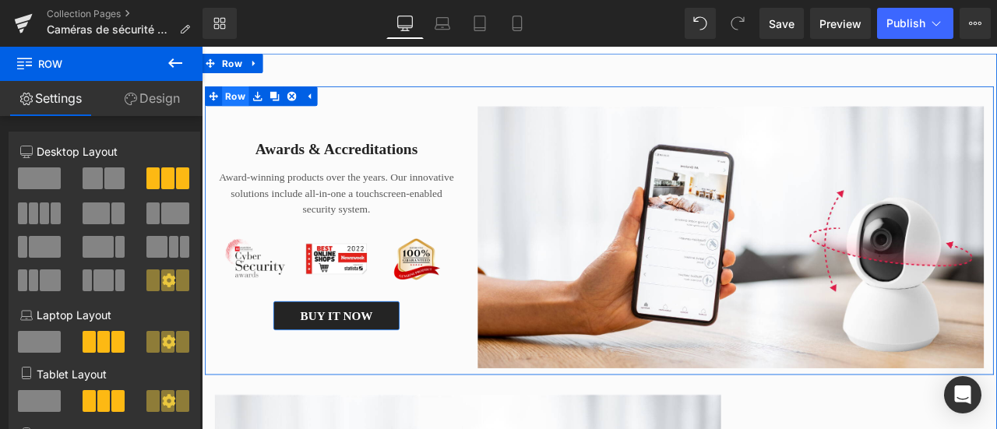
click at [243, 117] on span "Row" at bounding box center [242, 104] width 32 height 23
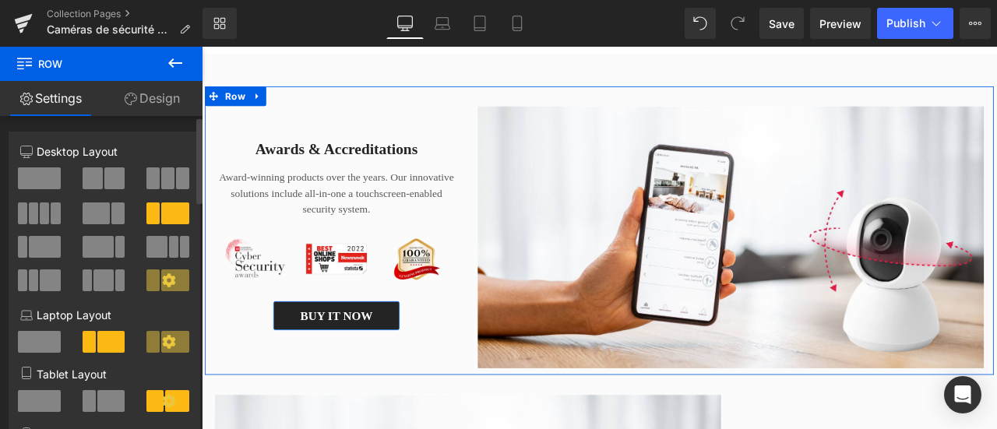
click at [95, 178] on span at bounding box center [93, 178] width 20 height 22
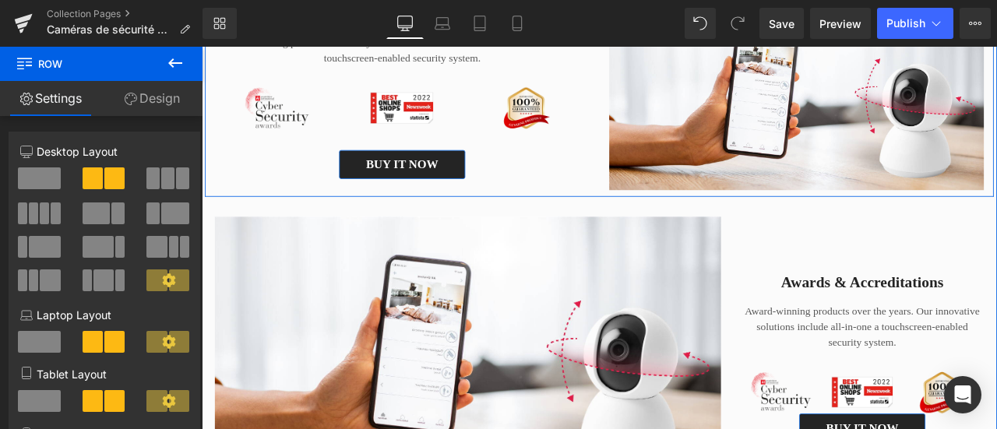
scroll to position [4703, 0]
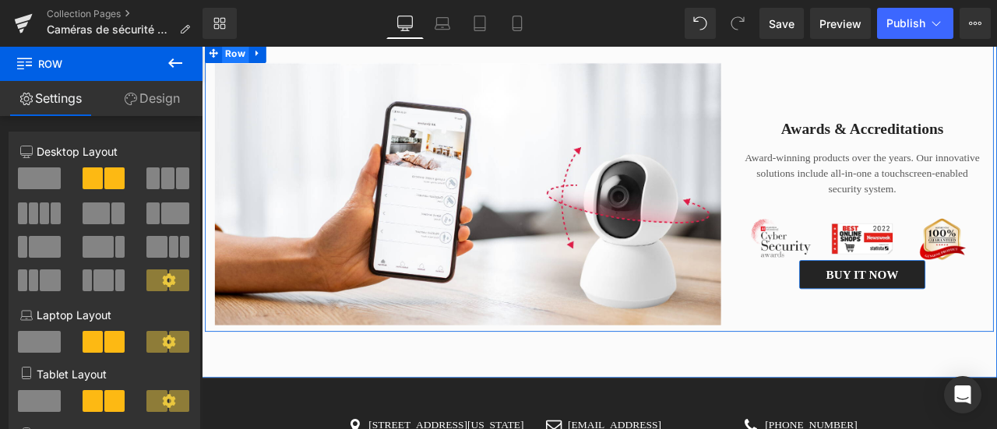
click at [239, 67] on span "Row" at bounding box center [242, 55] width 32 height 23
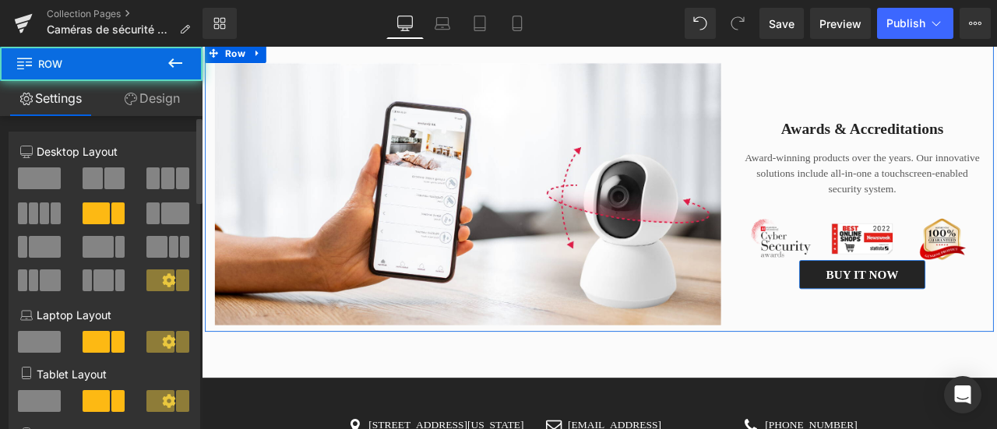
click at [84, 178] on span at bounding box center [93, 178] width 20 height 22
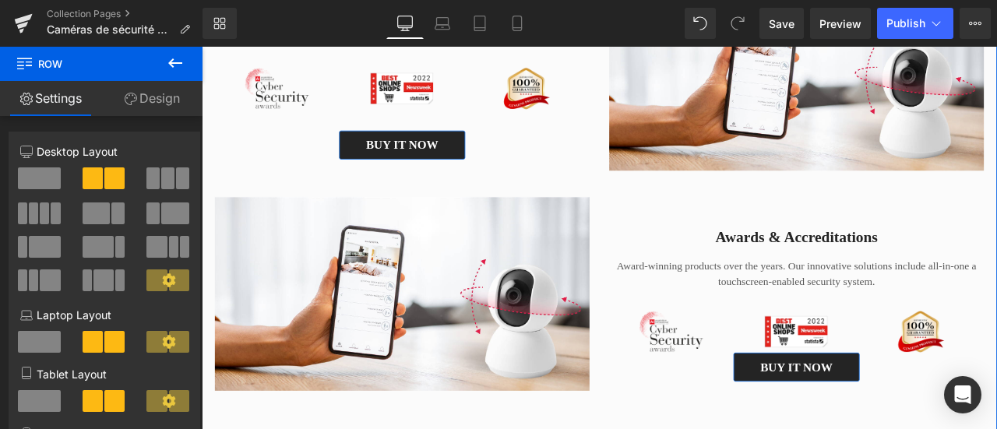
scroll to position [4470, 0]
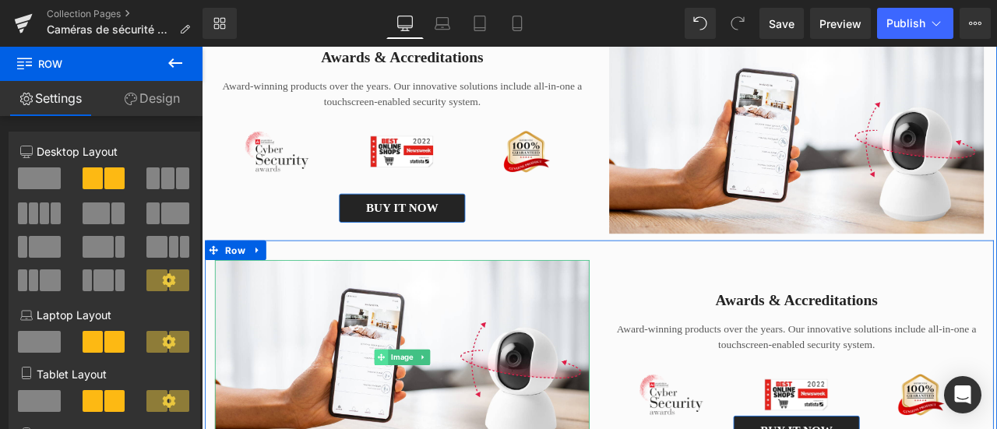
click at [412, 425] on span at bounding box center [415, 415] width 16 height 19
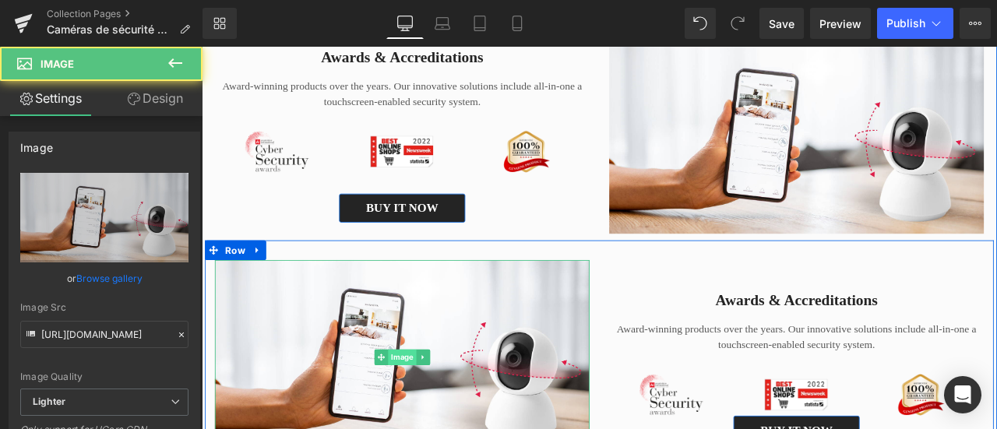
click at [423, 425] on span "Image" at bounding box center [439, 415] width 33 height 19
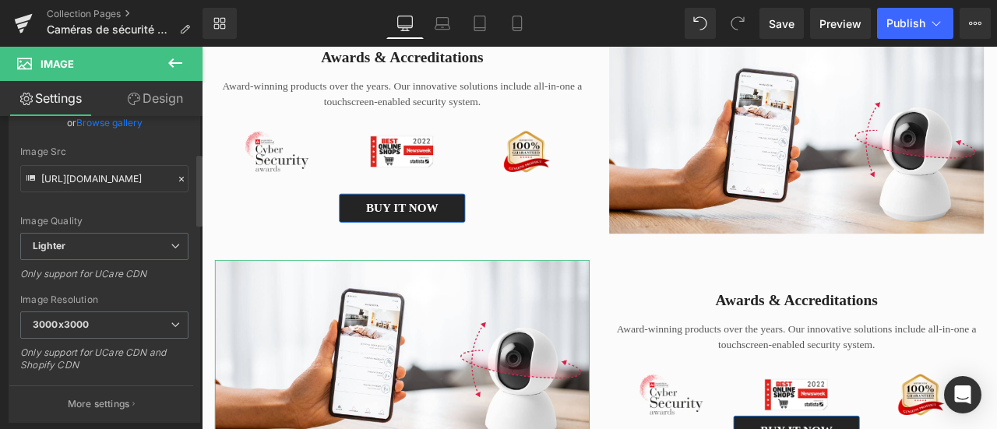
scroll to position [389, 0]
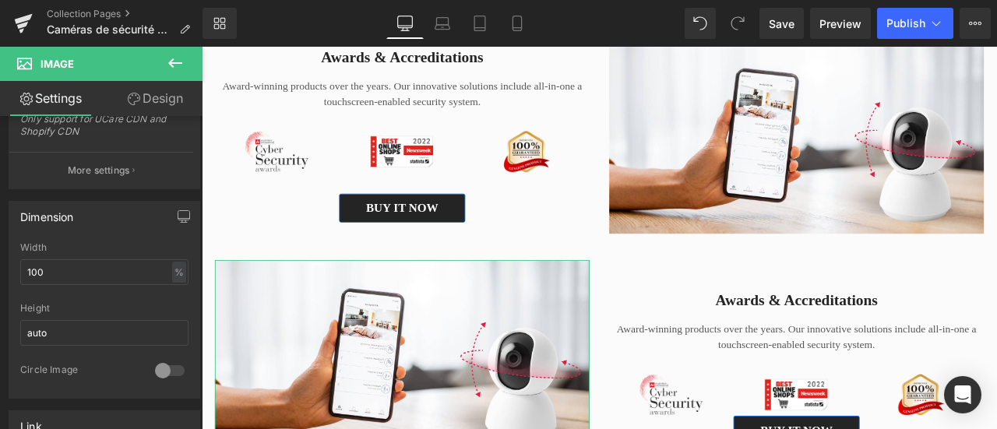
click at [147, 100] on link "Design" at bounding box center [154, 98] width 101 height 35
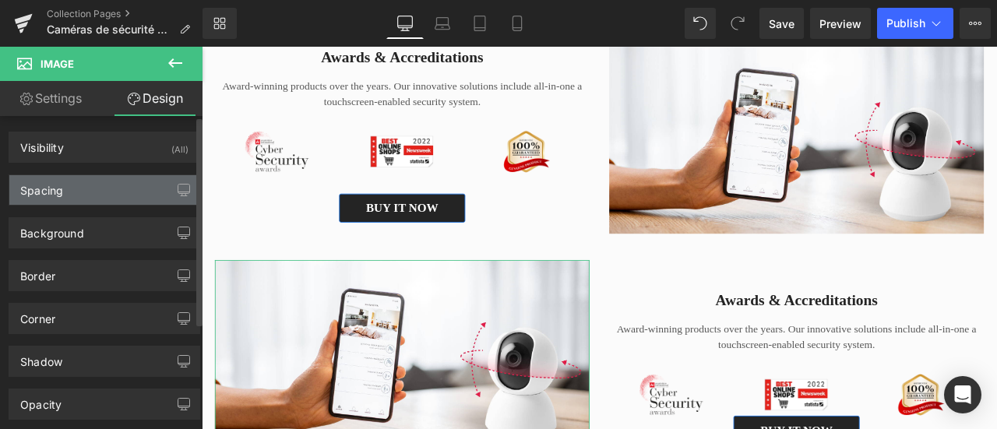
click at [84, 185] on div "Spacing" at bounding box center [104, 190] width 190 height 30
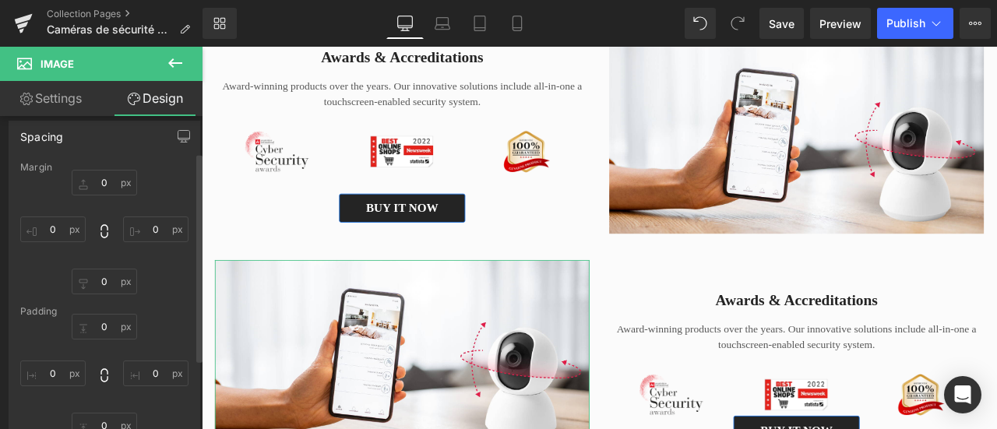
scroll to position [78, 0]
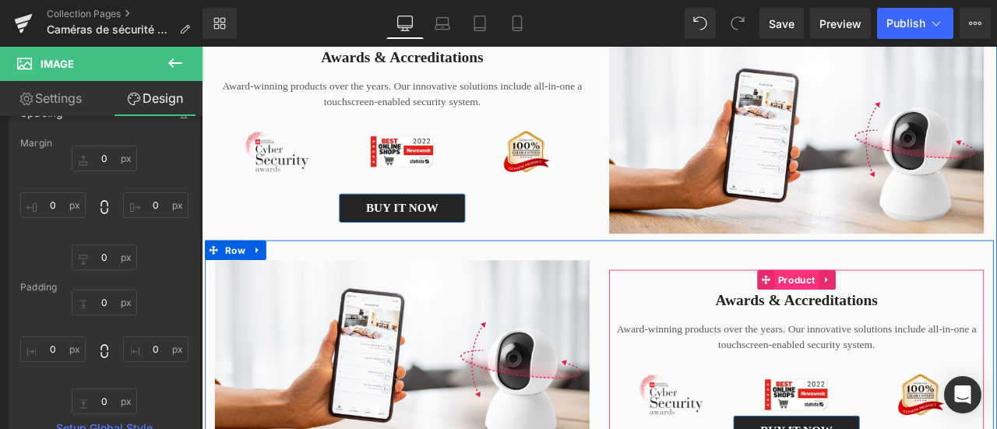
click at [886, 335] on span "Product" at bounding box center [906, 323] width 52 height 23
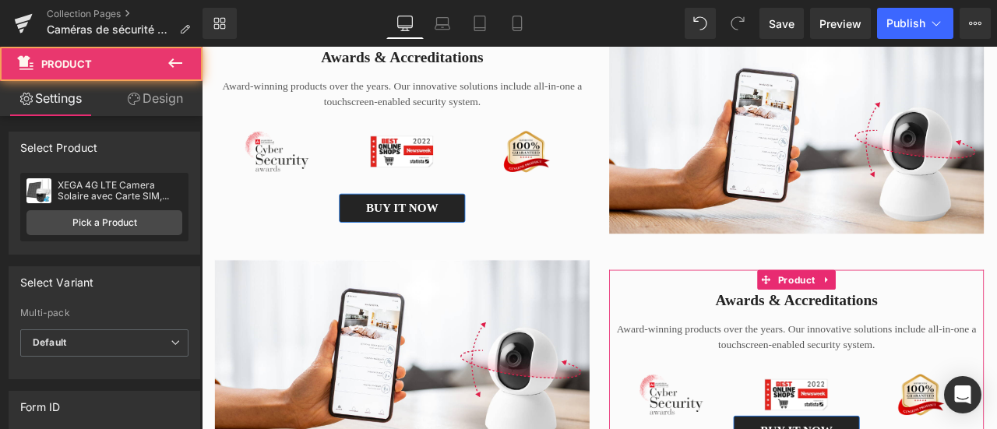
click at [160, 103] on link "Design" at bounding box center [154, 98] width 101 height 35
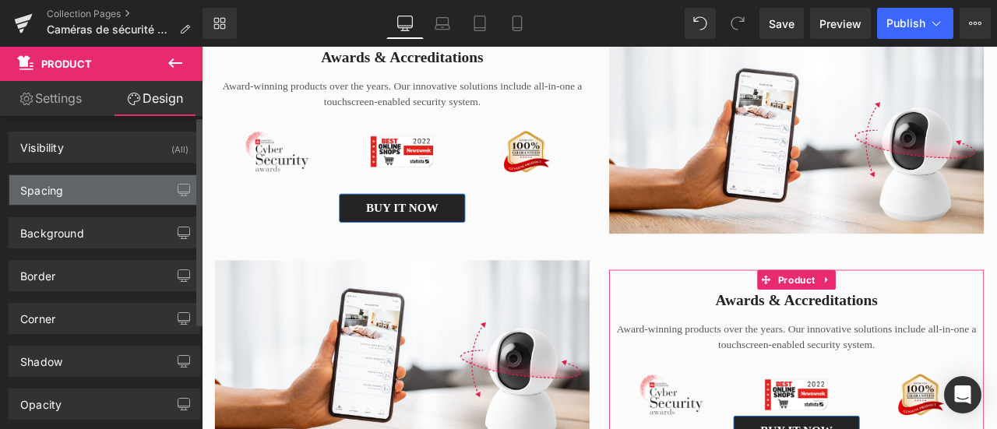
click at [69, 185] on div "Spacing" at bounding box center [104, 190] width 190 height 30
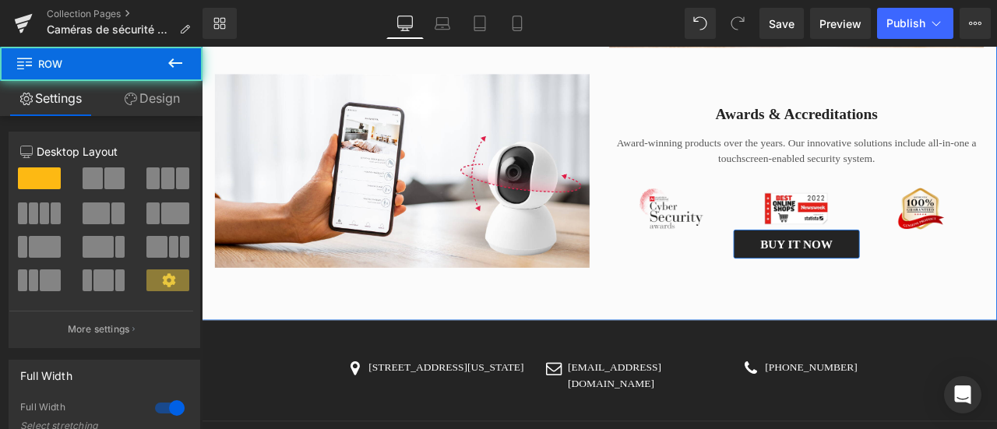
scroll to position [4626, 0]
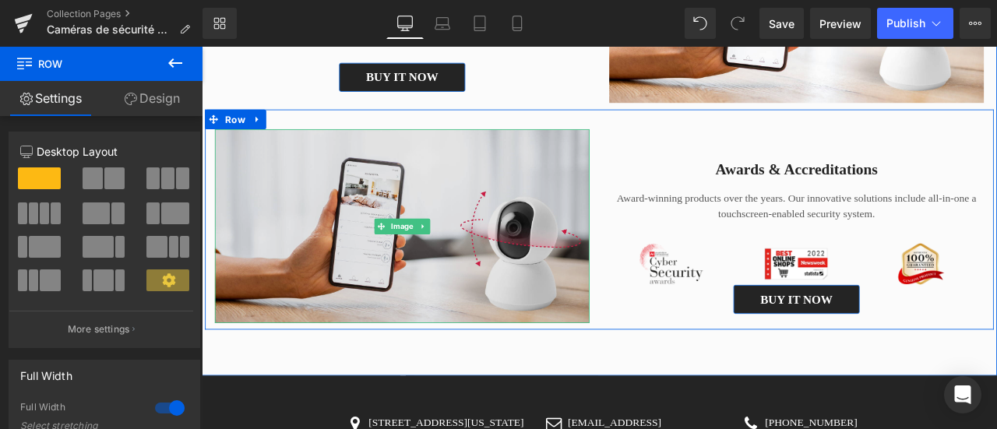
click at [639, 212] on img at bounding box center [439, 259] width 444 height 230
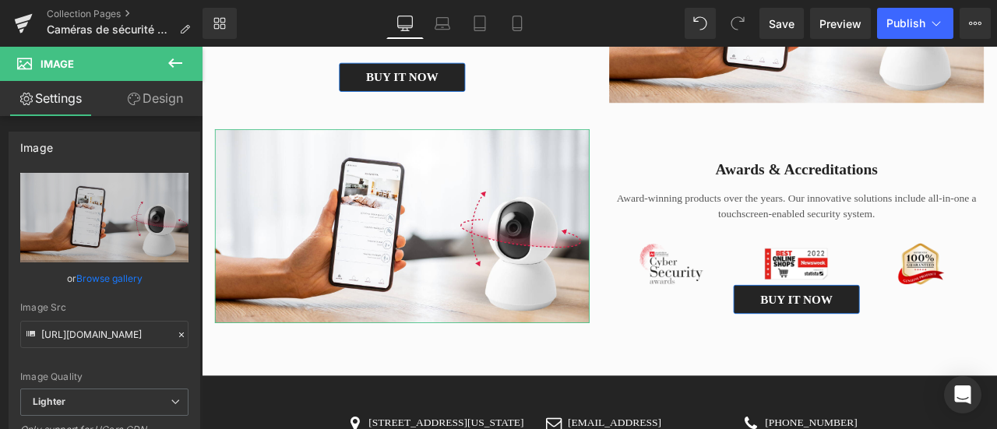
click at [157, 95] on link "Design" at bounding box center [154, 98] width 101 height 35
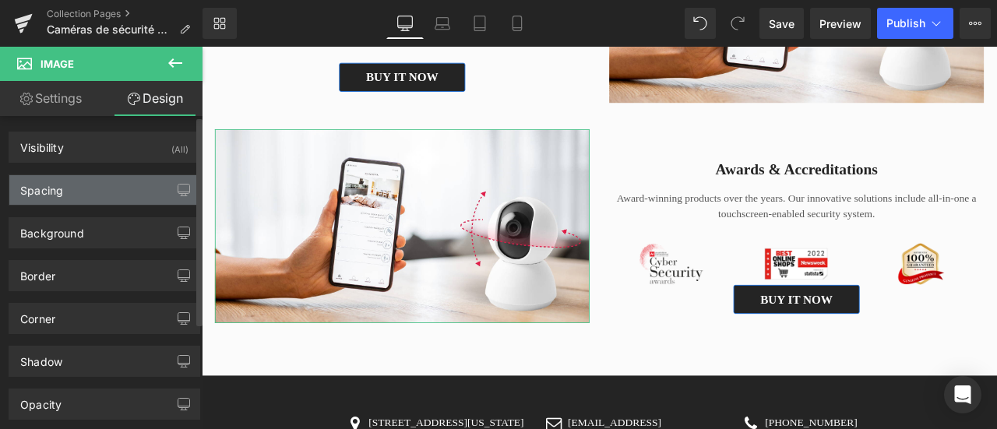
click at [84, 185] on div "Spacing" at bounding box center [104, 190] width 190 height 30
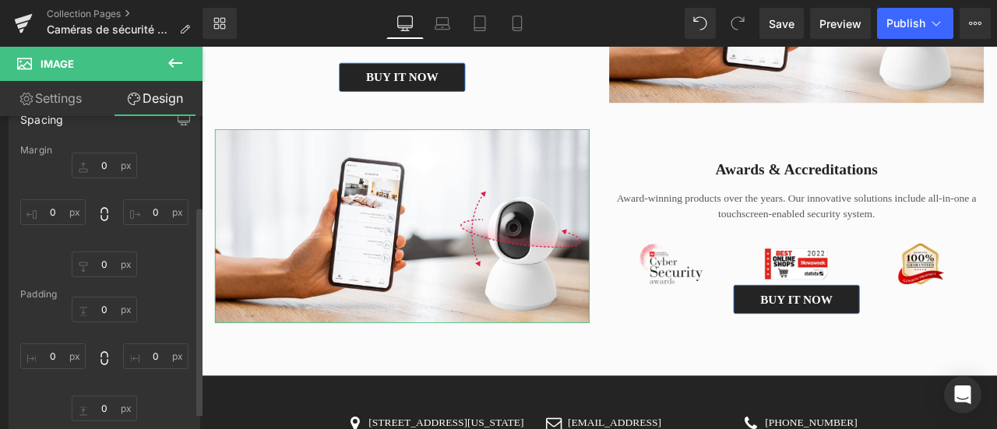
scroll to position [156, 0]
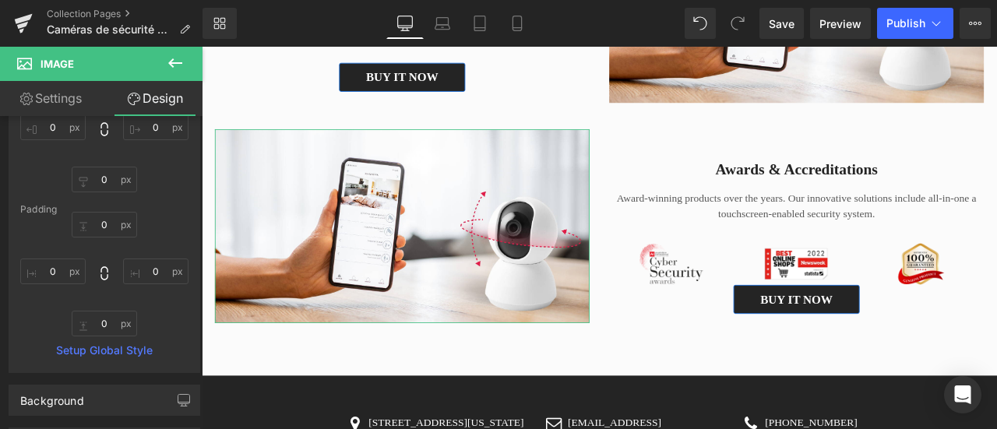
click at [55, 94] on link "Settings" at bounding box center [50, 98] width 101 height 35
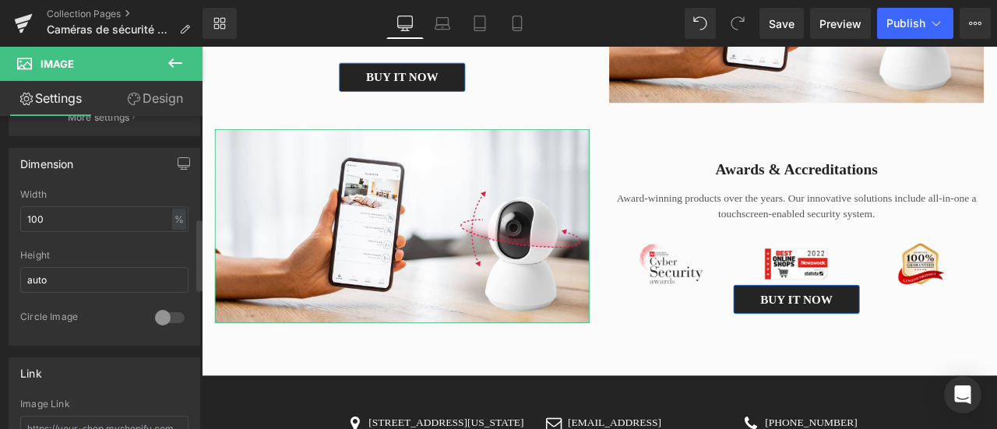
scroll to position [467, 0]
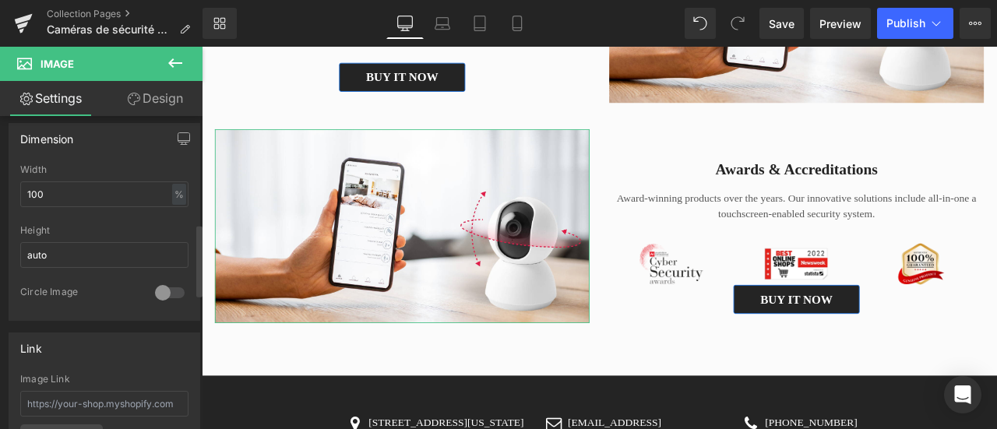
click at [161, 286] on div at bounding box center [169, 292] width 37 height 25
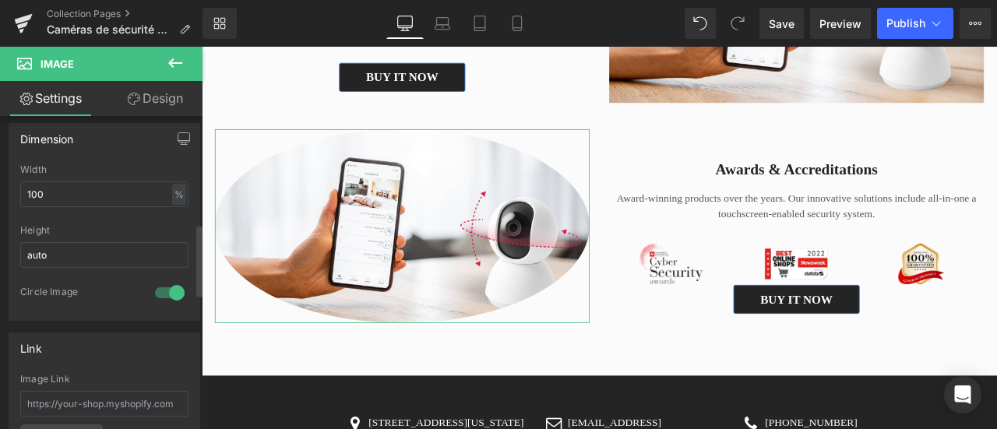
click at [161, 286] on div at bounding box center [169, 292] width 37 height 25
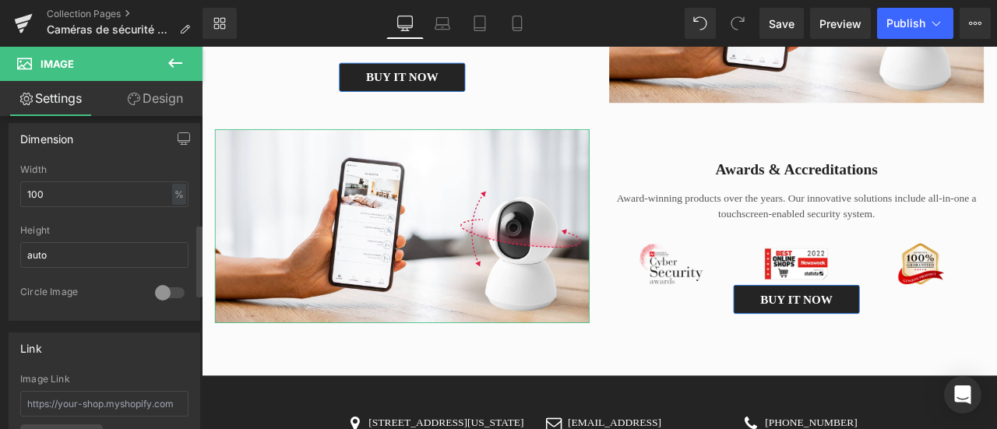
click at [161, 286] on div at bounding box center [169, 292] width 37 height 25
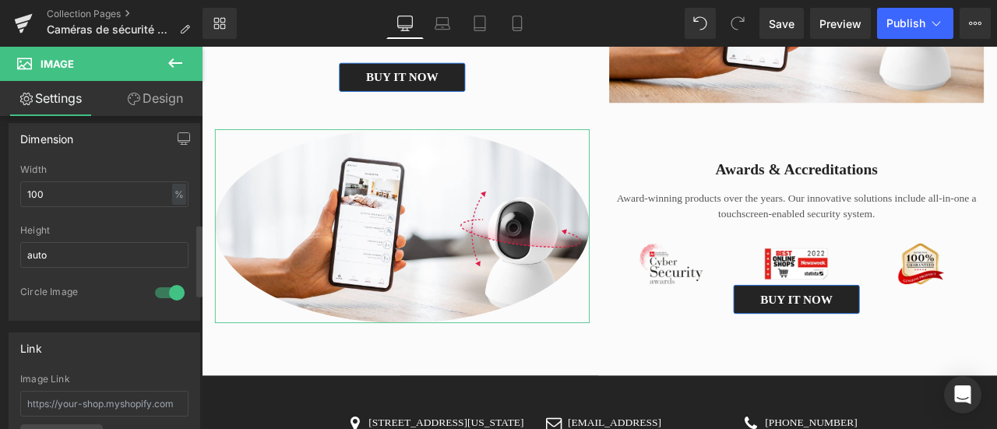
click at [161, 286] on div at bounding box center [169, 292] width 37 height 25
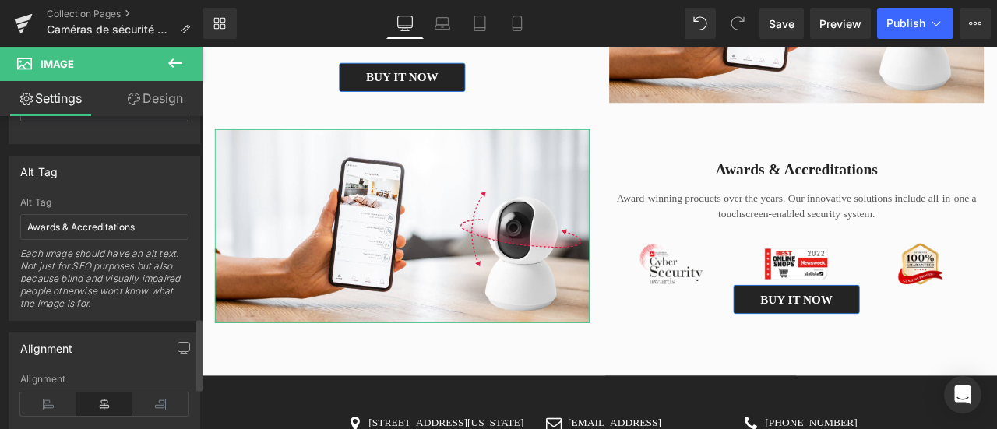
scroll to position [935, 0]
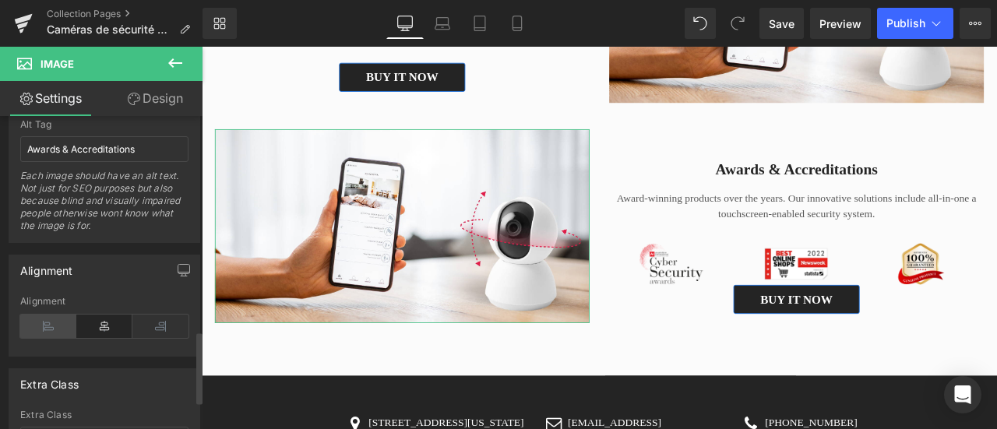
click at [41, 315] on icon at bounding box center [48, 326] width 56 height 23
click at [89, 315] on icon at bounding box center [104, 326] width 56 height 23
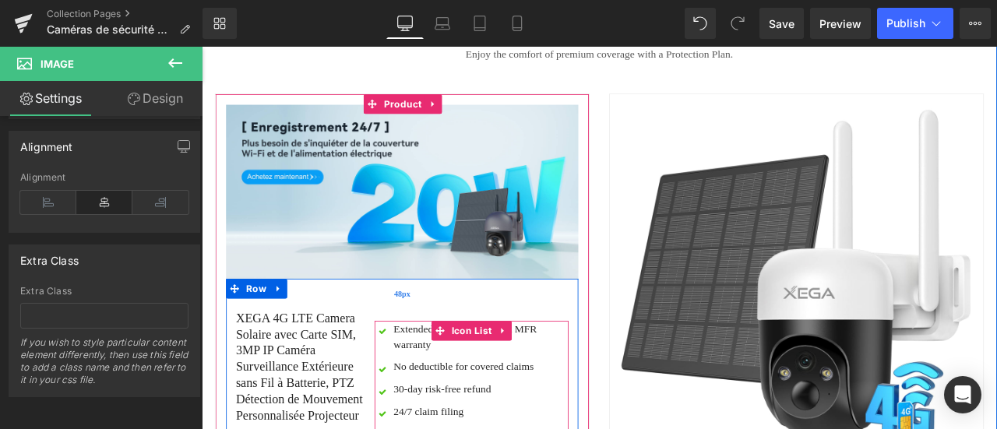
scroll to position [3535, 0]
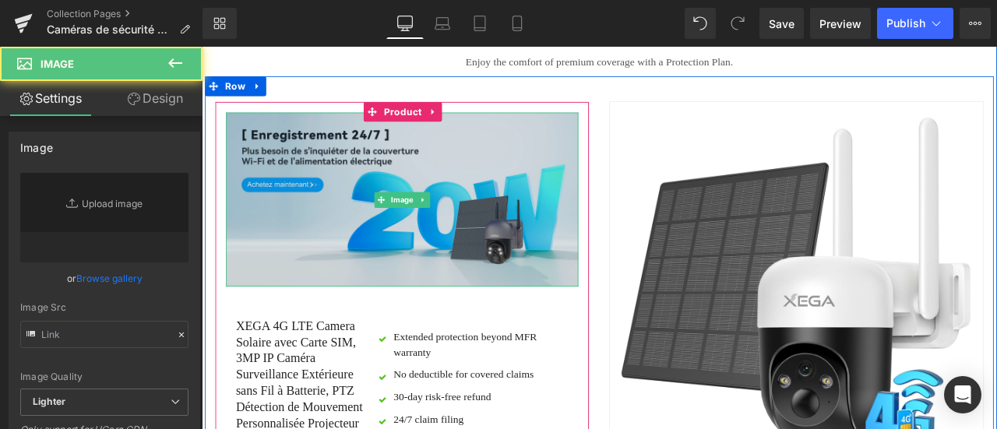
click at [364, 241] on img at bounding box center [440, 228] width 418 height 206
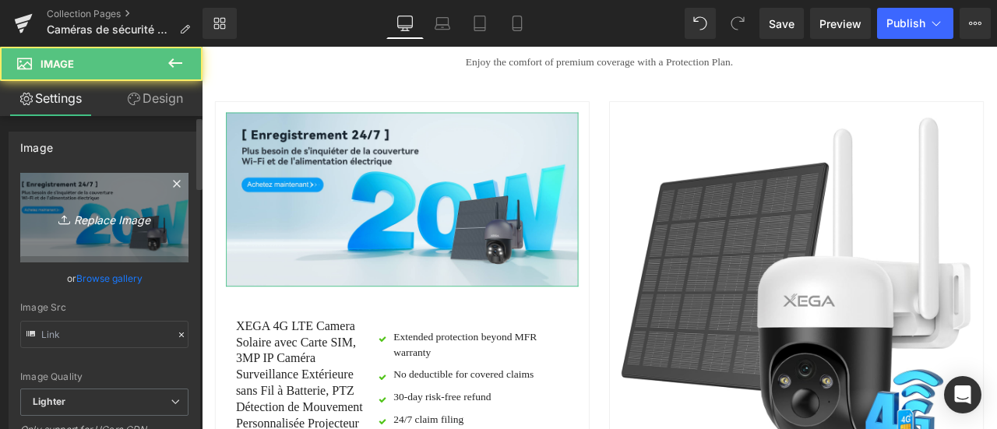
click at [86, 220] on icon "Replace Image" at bounding box center [104, 217] width 125 height 19
